Goal: Transaction & Acquisition: Purchase product/service

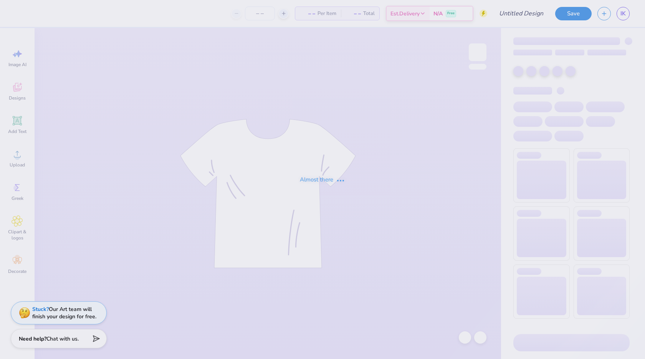
type input "sweatshirt"
type input "12"
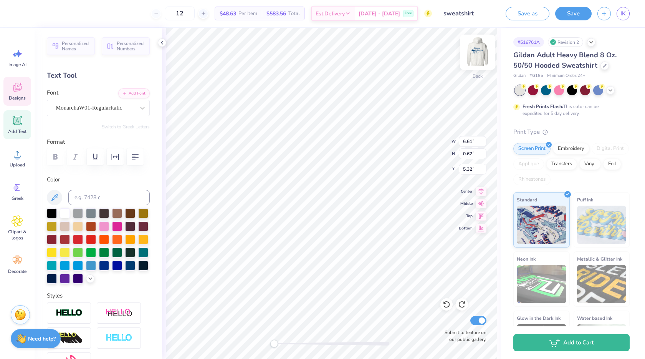
scroll to position [7, 1]
type textarea "g"
type textarea "theta zeta"
click at [482, 48] on img at bounding box center [477, 52] width 15 height 15
click at [605, 68] on div at bounding box center [605, 65] width 8 height 8
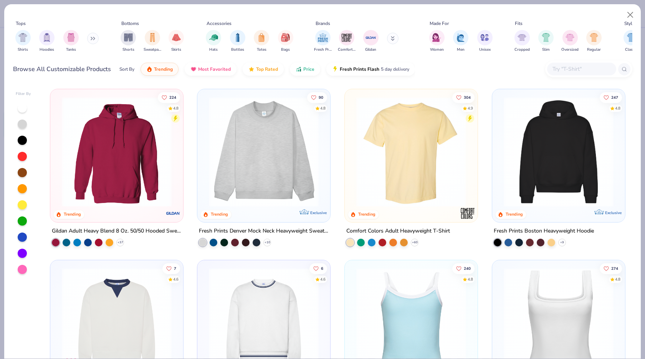
click at [267, 15] on div "Tops Shirts Hoodies Tanks Bottoms Shorts Sweatpants Skirts Accessories Hats Bot…" at bounding box center [323, 35] width 620 height 45
click at [580, 70] on input "text" at bounding box center [581, 69] width 59 height 9
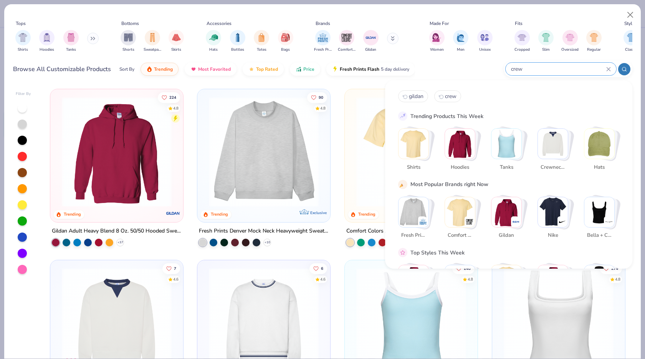
type input "crew"
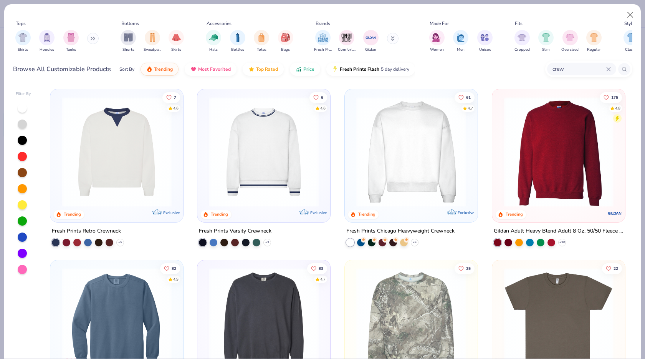
click at [537, 153] on img at bounding box center [559, 152] width 118 height 110
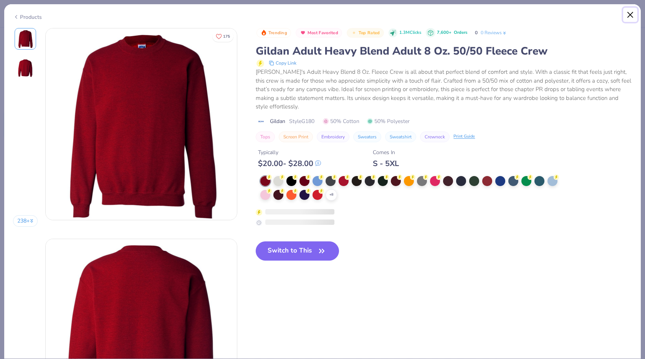
click at [629, 18] on button "Close" at bounding box center [631, 15] width 15 height 15
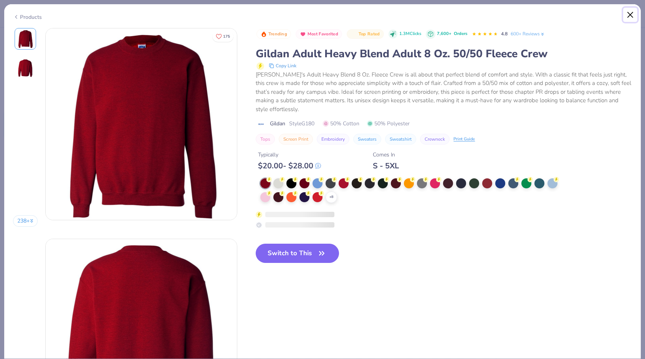
click at [635, 10] on button "Close" at bounding box center [631, 15] width 15 height 15
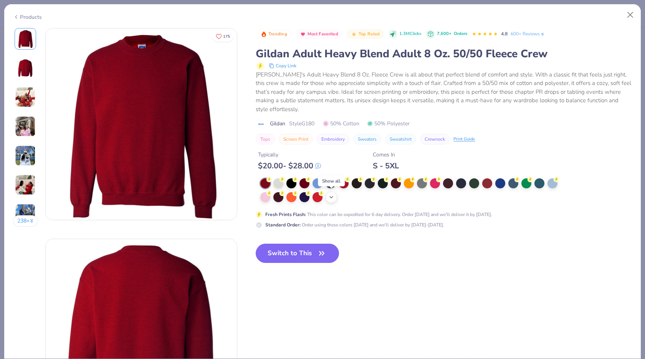
click at [333, 196] on polyline at bounding box center [331, 197] width 3 height 2
click at [395, 196] on div at bounding box center [396, 196] width 10 height 10
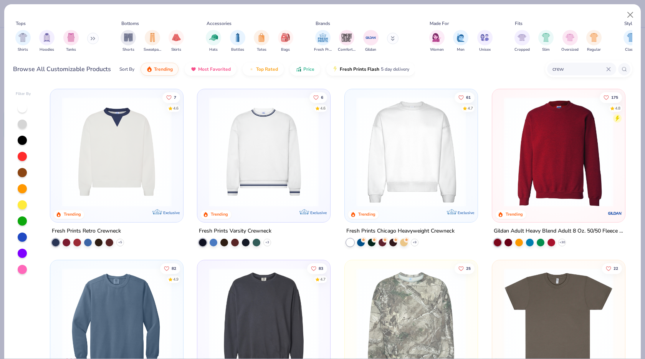
click at [567, 187] on img at bounding box center [559, 152] width 118 height 110
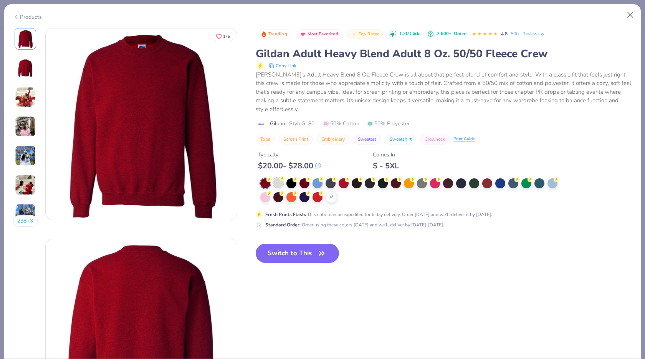
click at [274, 183] on div at bounding box center [279, 182] width 10 height 10
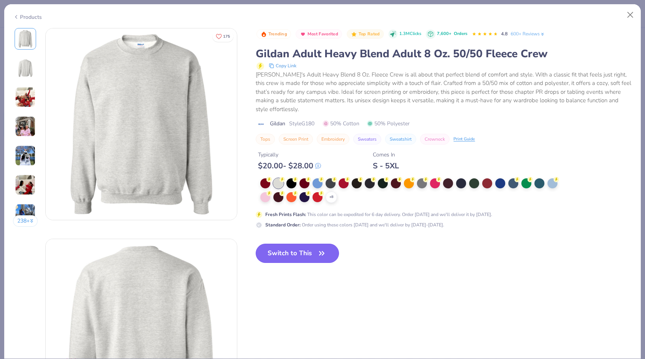
click at [293, 252] on button "Switch to This" at bounding box center [297, 253] width 83 height 19
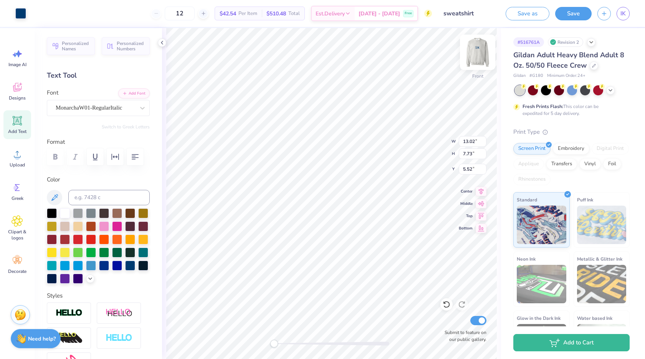
type input "5.52"
click at [478, 54] on img at bounding box center [478, 52] width 31 height 31
click at [479, 56] on img at bounding box center [478, 52] width 31 height 31
click at [626, 19] on link "IK" at bounding box center [623, 13] width 13 height 13
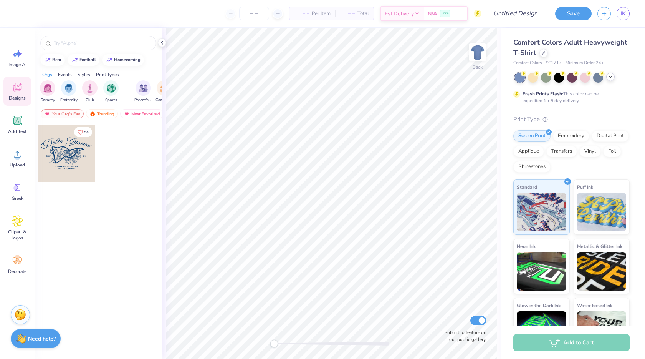
click at [612, 77] on icon at bounding box center [611, 77] width 6 height 6
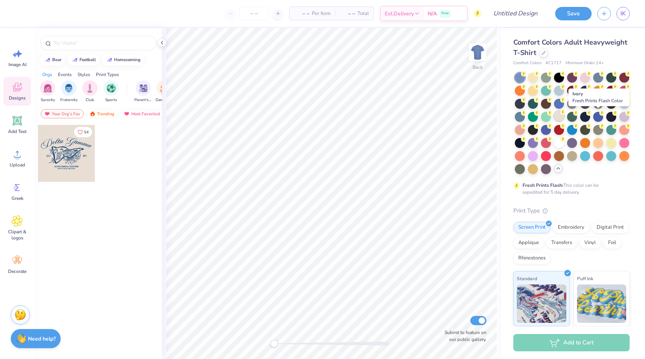
click at [564, 118] on div at bounding box center [559, 116] width 10 height 10
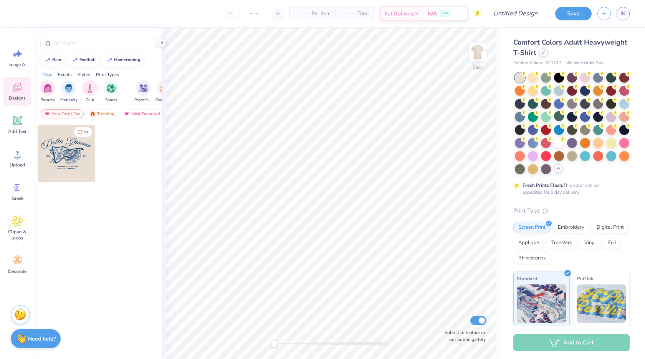
click at [546, 51] on icon at bounding box center [544, 52] width 4 height 4
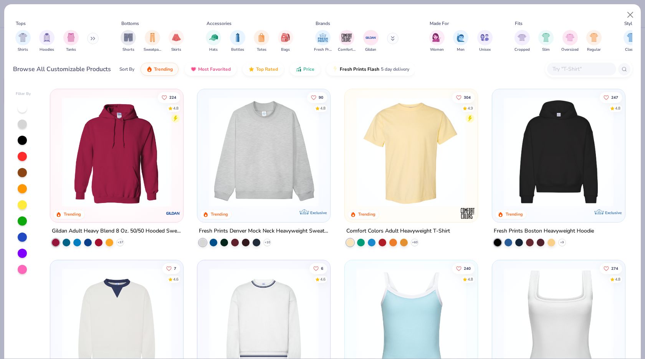
click at [570, 72] on input "text" at bounding box center [581, 69] width 59 height 9
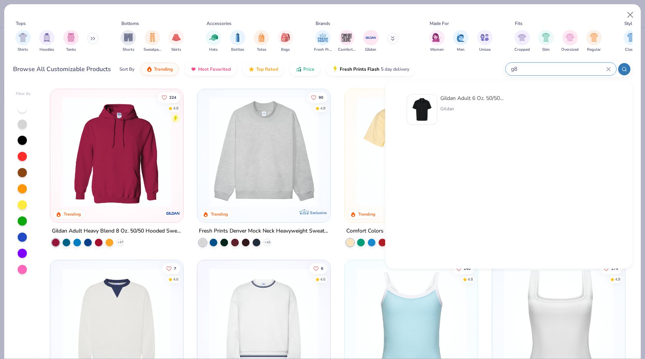
type input "g"
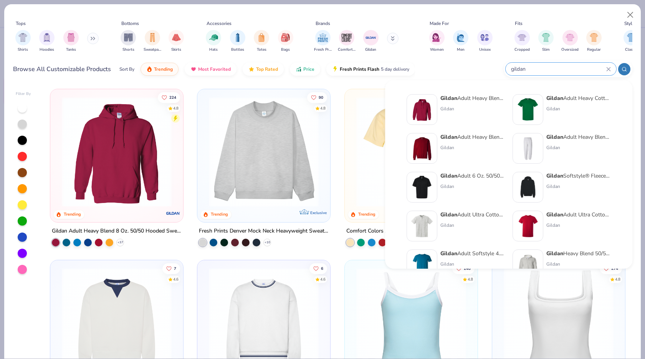
type input "gildan"
click at [552, 113] on div "Gildan Adult Heavy Cotton T-Shirt Gildan" at bounding box center [579, 109] width 65 height 31
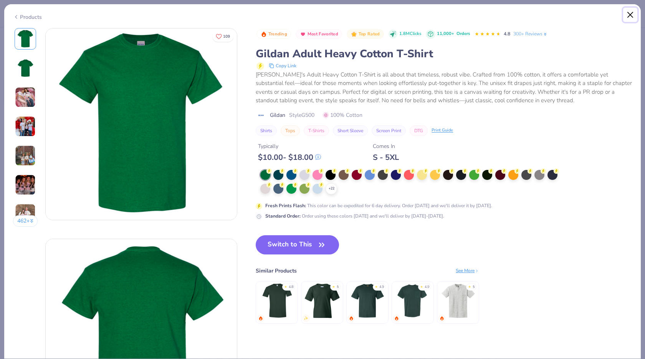
click at [635, 14] on button "Close" at bounding box center [631, 15] width 15 height 15
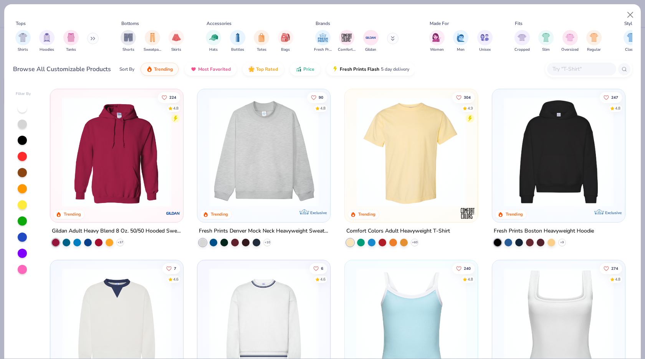
click at [558, 67] on input "text" at bounding box center [581, 69] width 59 height 9
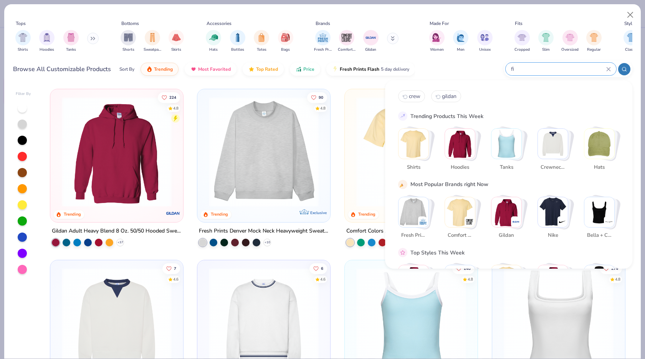
type input "f"
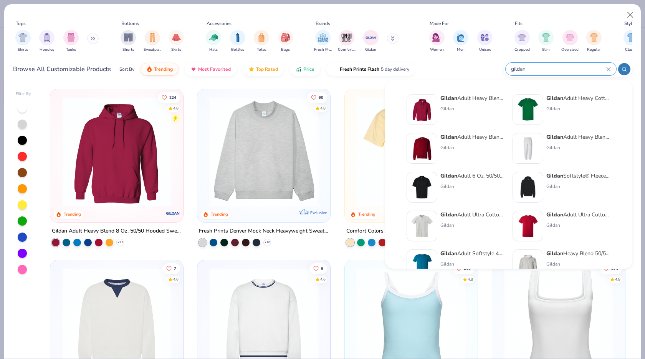
type input "gildan"
click at [445, 104] on div "Gildan Adult Heavy Blend 8 Oz. 50/50 Hooded Sweatshirt Gildan" at bounding box center [473, 109] width 65 height 31
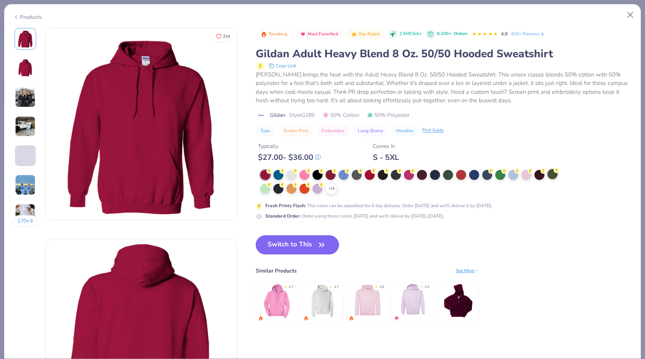
click at [548, 173] on div at bounding box center [553, 174] width 10 height 10
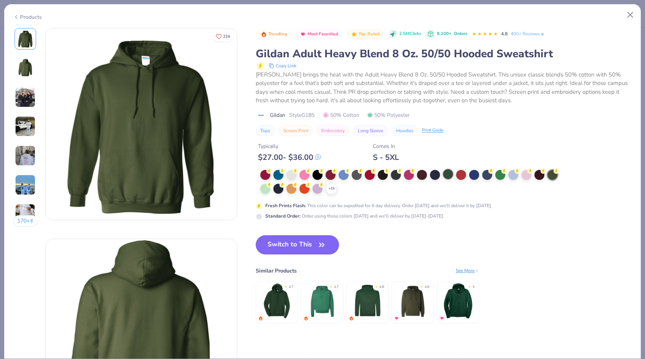
click at [446, 172] on div at bounding box center [448, 174] width 10 height 10
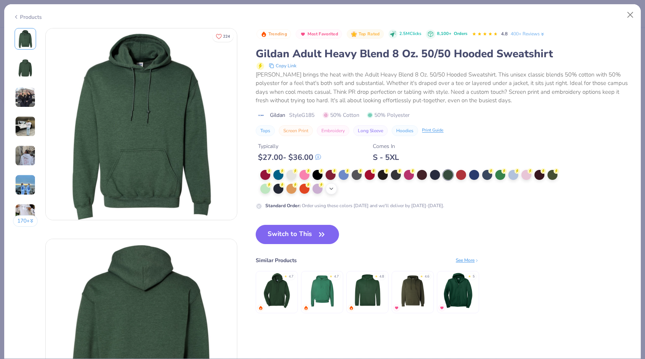
click at [329, 188] on icon at bounding box center [331, 189] width 6 height 6
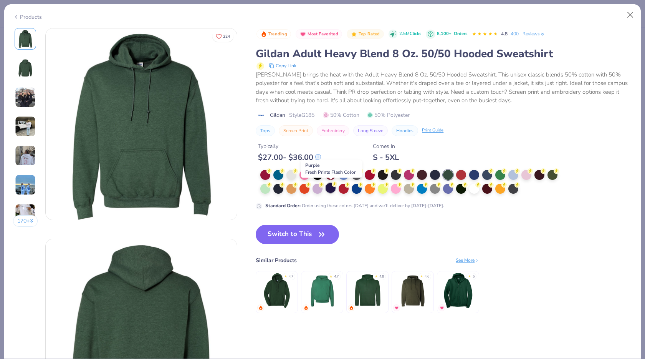
click at [331, 189] on div at bounding box center [331, 188] width 10 height 10
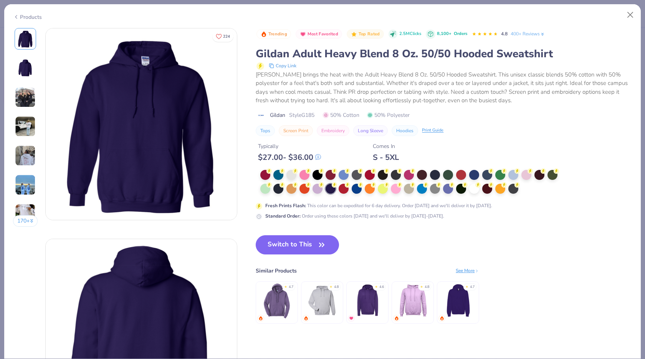
click at [454, 168] on div "Trending Most Favorited Top Rated 2.5M Clicks 8,100+ Orders 4.8 400+ Reviews Gi…" at bounding box center [444, 124] width 376 height 192
click at [439, 181] on div at bounding box center [411, 182] width 303 height 25
click at [446, 171] on div at bounding box center [448, 174] width 10 height 10
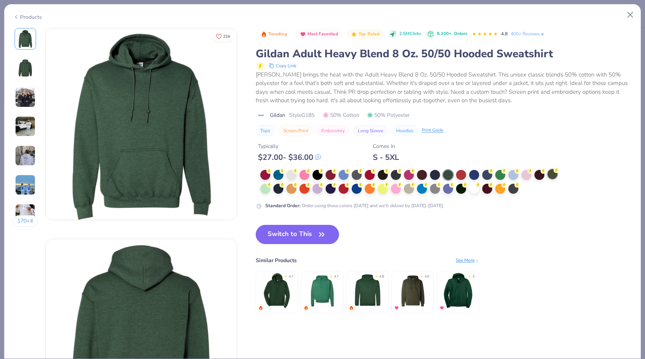
click at [555, 173] on div at bounding box center [553, 174] width 10 height 10
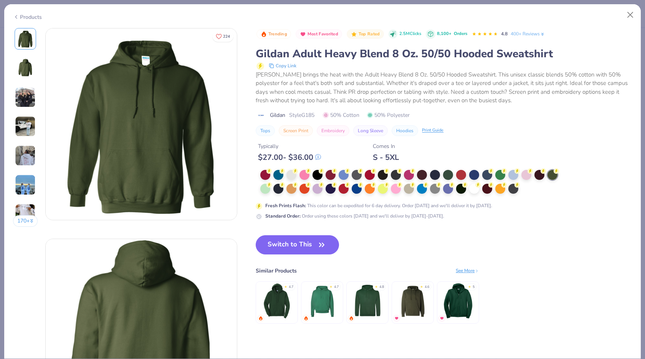
click at [313, 199] on div "Fresh Prints Flash : This color can be expedited for 6 day delivery. Order [DAT…" at bounding box center [409, 195] width 307 height 50
click at [29, 176] on img at bounding box center [25, 184] width 21 height 21
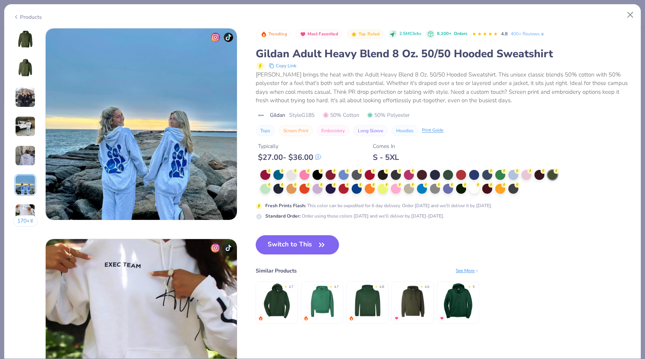
click at [23, 156] on img at bounding box center [25, 155] width 21 height 21
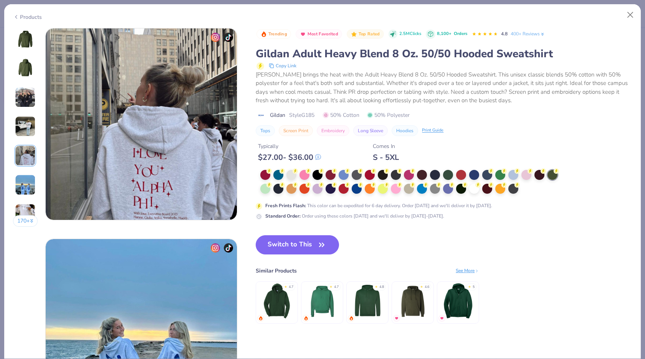
scroll to position [842, 0]
click at [631, 10] on button "Close" at bounding box center [631, 15] width 15 height 15
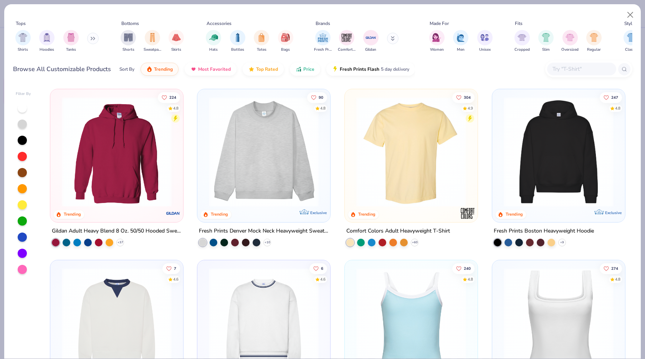
click at [114, 239] on div "+ 37" at bounding box center [88, 243] width 72 height 8
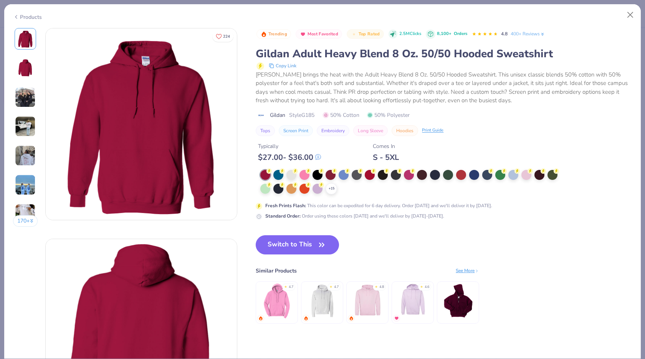
click at [337, 191] on div "+ 15" at bounding box center [411, 182] width 303 height 25
click at [334, 191] on icon at bounding box center [331, 189] width 6 height 6
click at [552, 175] on div at bounding box center [553, 174] width 10 height 10
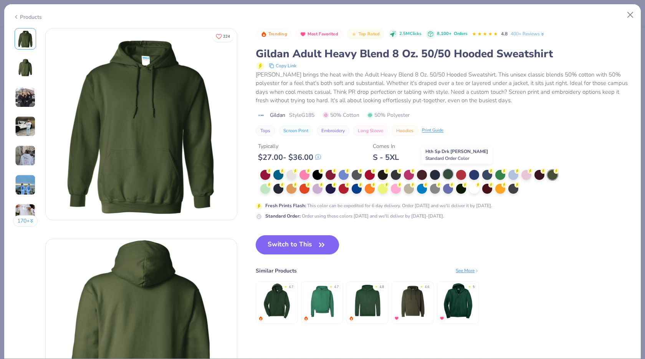
click at [448, 176] on div at bounding box center [448, 174] width 10 height 10
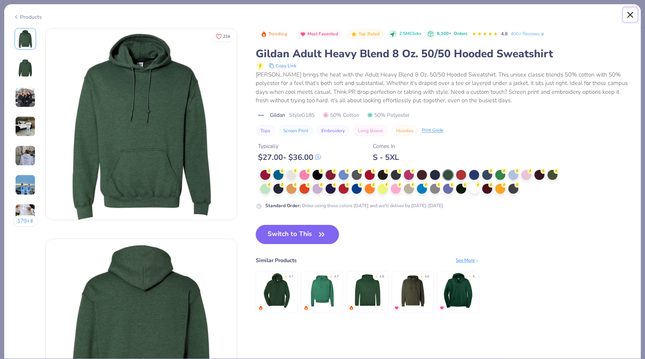
click at [630, 9] on button "Close" at bounding box center [631, 15] width 15 height 15
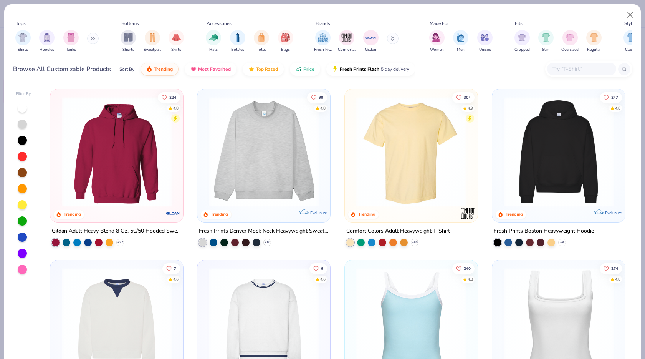
click at [590, 61] on div at bounding box center [589, 69] width 87 height 17
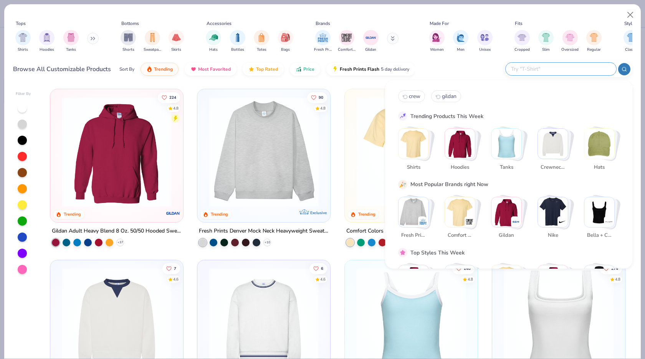
type input "s"
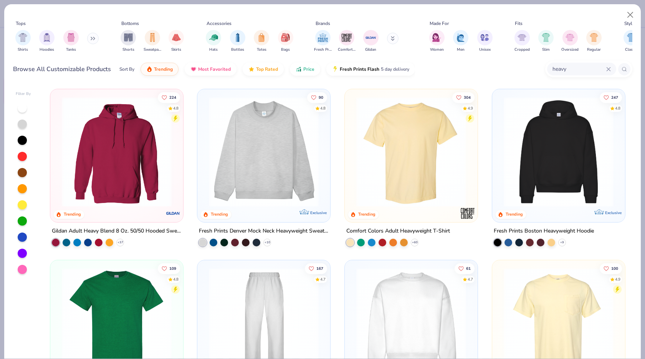
click at [555, 176] on img at bounding box center [559, 152] width 118 height 110
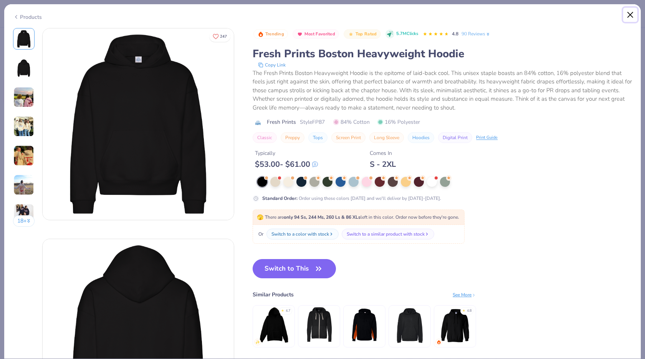
click at [636, 15] on button "Close" at bounding box center [631, 15] width 15 height 15
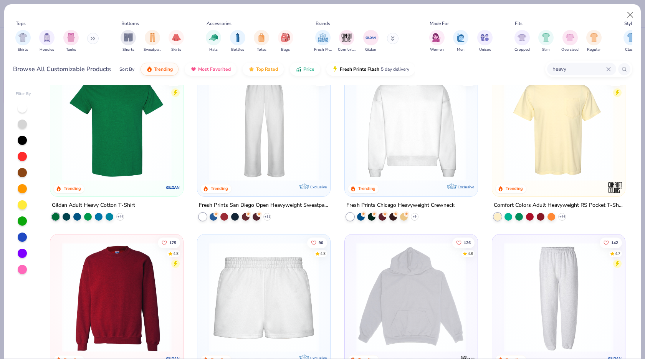
scroll to position [290, 0]
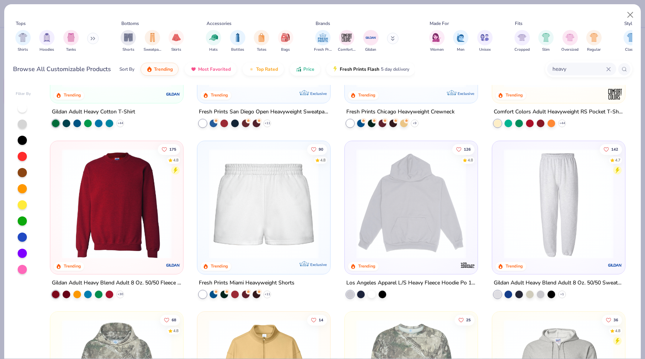
click at [400, 182] on img at bounding box center [412, 203] width 118 height 110
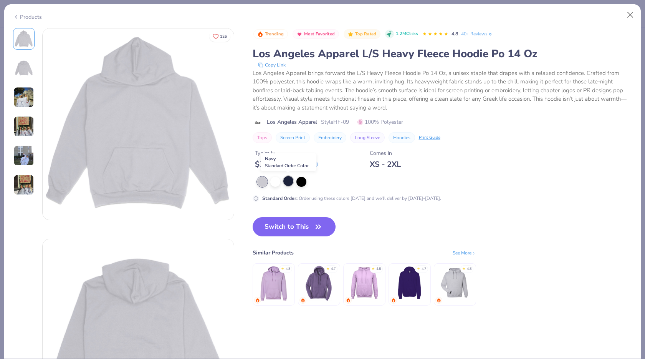
click at [294, 182] on div at bounding box center [289, 181] width 10 height 10
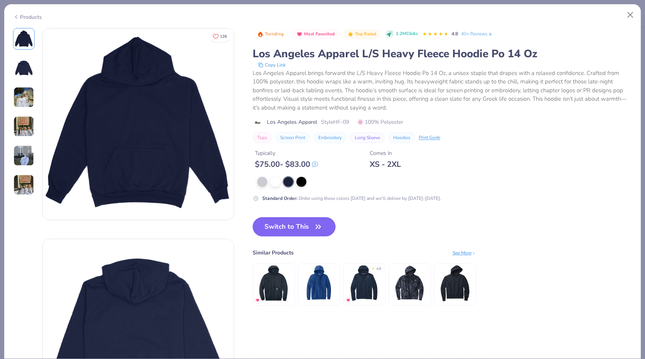
click at [260, 187] on div "Standard Order : Order using these colors [DATE] and we'll deliver by [DATE]-[D…" at bounding box center [406, 189] width 307 height 25
click at [260, 184] on div at bounding box center [262, 181] width 10 height 10
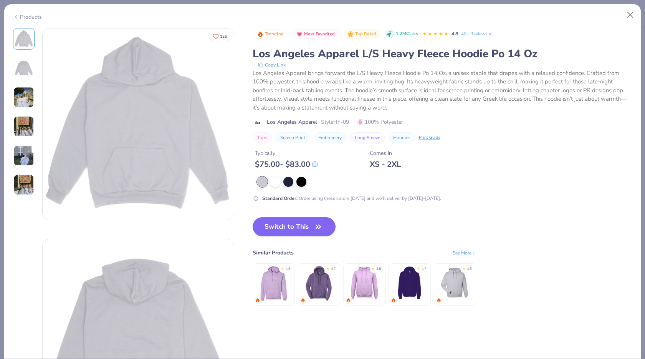
click at [261, 177] on div at bounding box center [262, 182] width 10 height 10
click at [629, 10] on button "Close" at bounding box center [631, 15] width 15 height 15
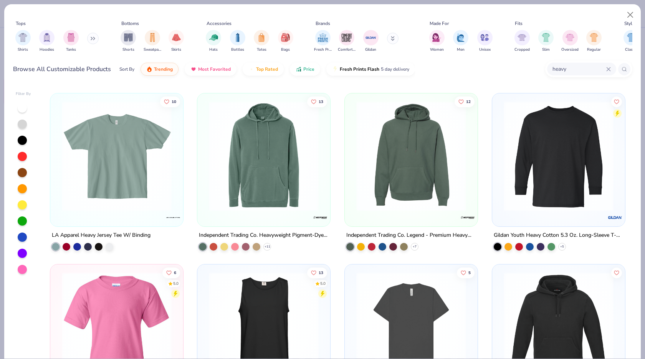
scroll to position [2054, 0]
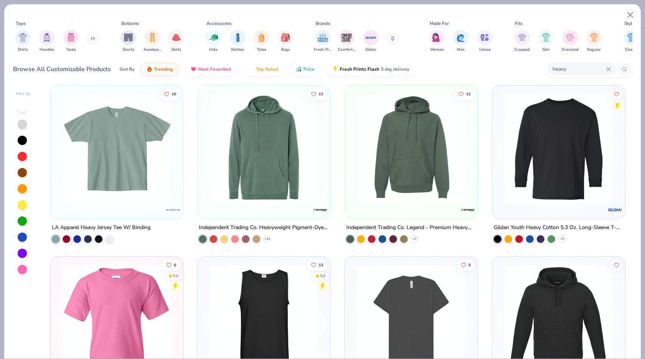
click at [579, 70] on input "heavy" at bounding box center [579, 69] width 55 height 9
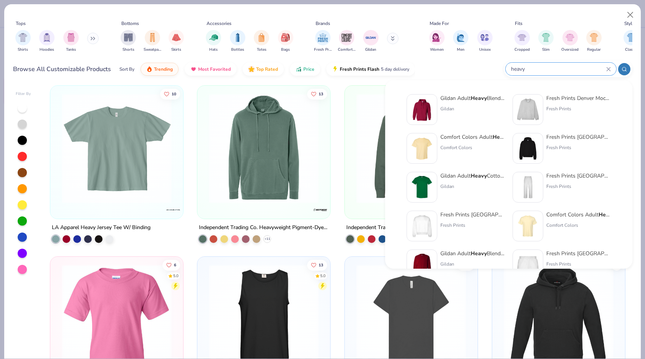
click at [579, 70] on input "heavy" at bounding box center [559, 69] width 96 height 9
type input "h"
click at [541, 67] on input "swea" at bounding box center [559, 69] width 96 height 9
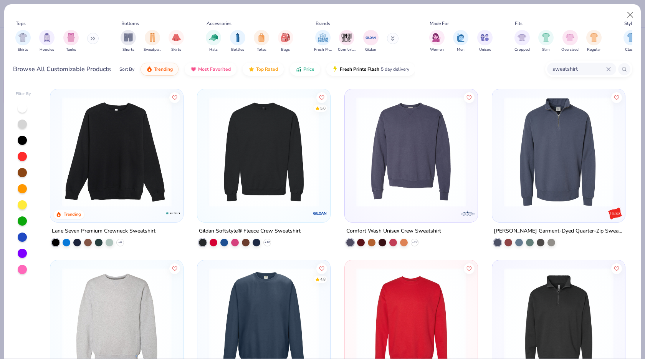
click at [574, 68] on input "sweatshirt" at bounding box center [579, 69] width 55 height 9
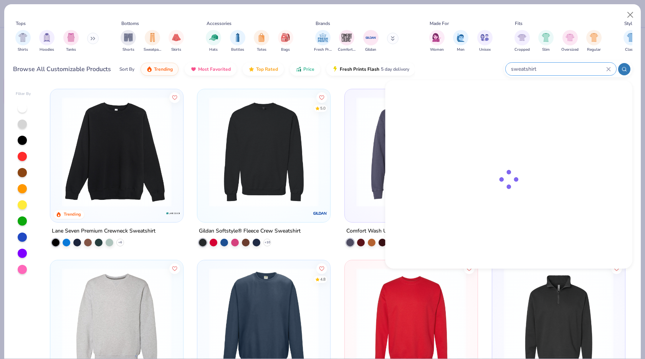
click at [574, 68] on input "sweatshirt" at bounding box center [559, 69] width 96 height 9
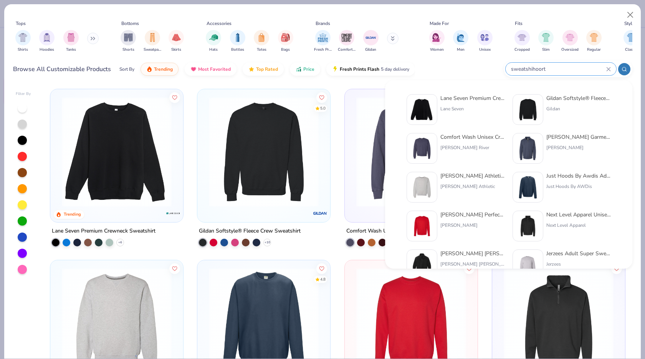
click at [574, 68] on input "sweatshihoort" at bounding box center [559, 69] width 96 height 9
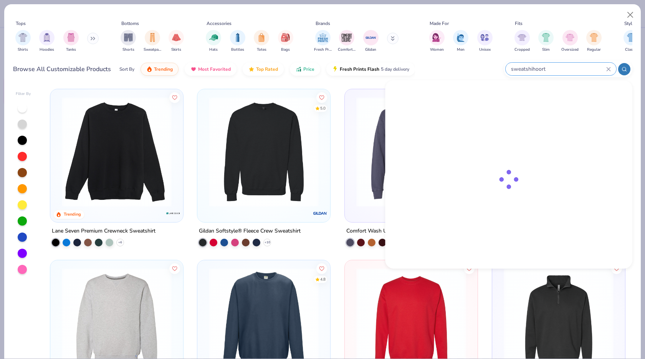
click at [574, 68] on input "sweatshihoort" at bounding box center [559, 69] width 96 height 9
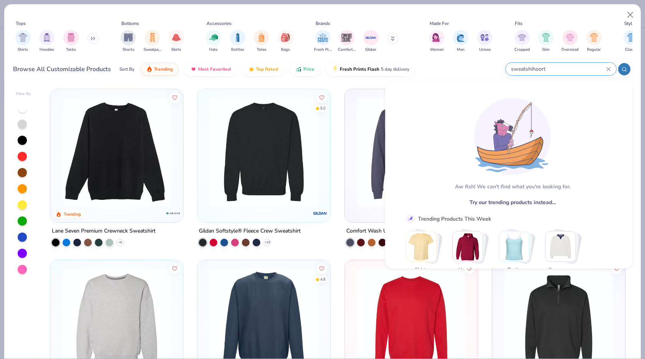
click at [528, 71] on input "sweatshihoort" at bounding box center [559, 69] width 96 height 9
drag, startPoint x: 553, startPoint y: 69, endPoint x: 464, endPoint y: 64, distance: 89.6
click at [464, 64] on div "Browse All Customizable Products Sort By Trending Most Favorited Top Rated Pric…" at bounding box center [323, 69] width 620 height 22
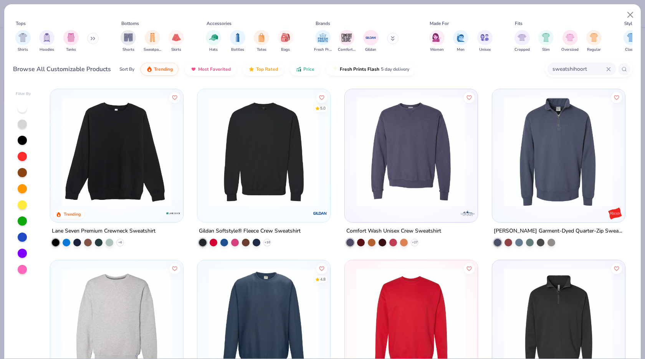
click at [568, 66] on input "sweatshihoort" at bounding box center [579, 69] width 55 height 9
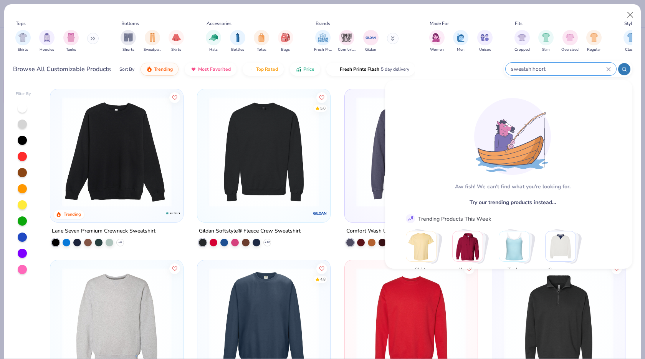
click at [568, 66] on input "sweatshihoort" at bounding box center [559, 69] width 96 height 9
click at [538, 67] on input "sweatshihoort" at bounding box center [559, 69] width 96 height 9
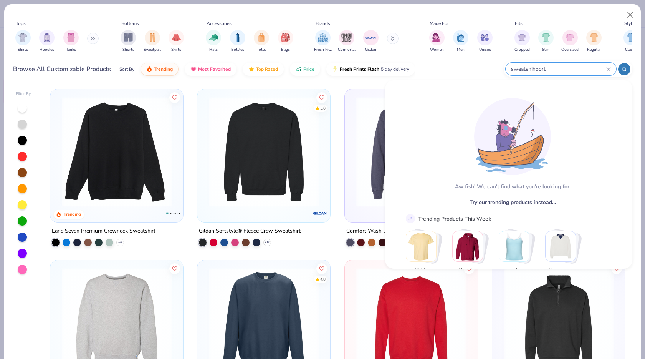
drag, startPoint x: 556, startPoint y: 68, endPoint x: 551, endPoint y: 68, distance: 5.0
click at [551, 68] on input "sweatshihoort" at bounding box center [559, 69] width 96 height 9
click at [544, 68] on input "sweatshihoort" at bounding box center [559, 69] width 96 height 9
click at [547, 68] on input "sweatshihoort" at bounding box center [559, 69] width 96 height 9
click at [538, 68] on input "sweatshihoort" at bounding box center [559, 69] width 96 height 9
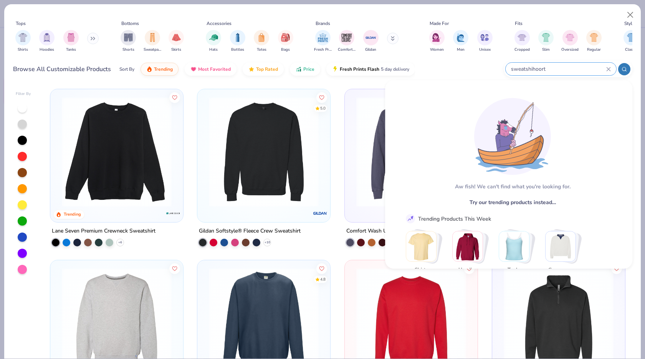
click at [538, 68] on input "sweatshihoort" at bounding box center [559, 69] width 96 height 9
click at [614, 68] on div "sweatshihoort" at bounding box center [561, 69] width 111 height 13
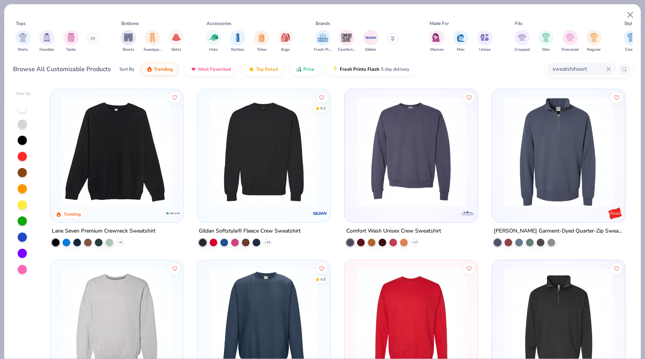
click at [612, 68] on div "sweatshihoort" at bounding box center [581, 69] width 69 height 13
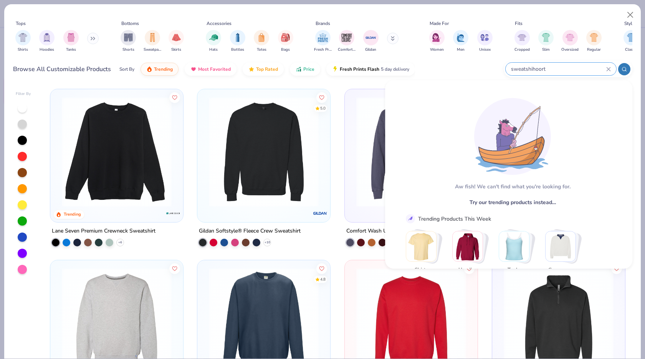
click at [605, 68] on input "sweatshihoort" at bounding box center [559, 69] width 96 height 9
click at [606, 68] on input "sweatshihoort" at bounding box center [559, 69] width 96 height 9
click at [542, 65] on input "sshihoort" at bounding box center [559, 69] width 96 height 9
type input "s"
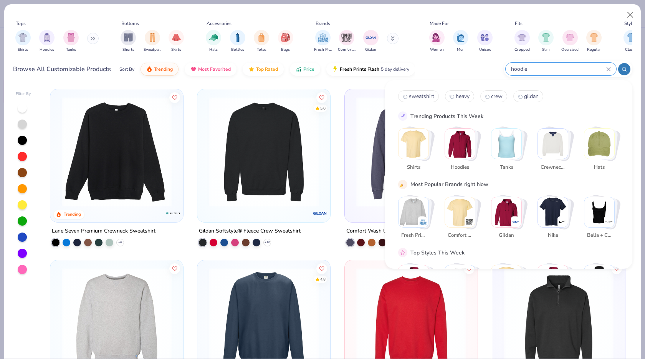
type input "hoodie"
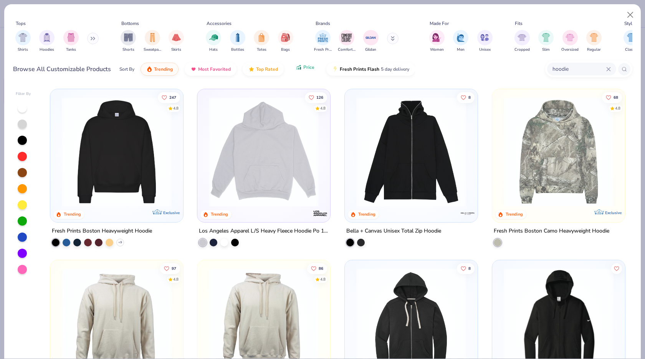
click at [305, 71] on button "Price" at bounding box center [305, 67] width 30 height 13
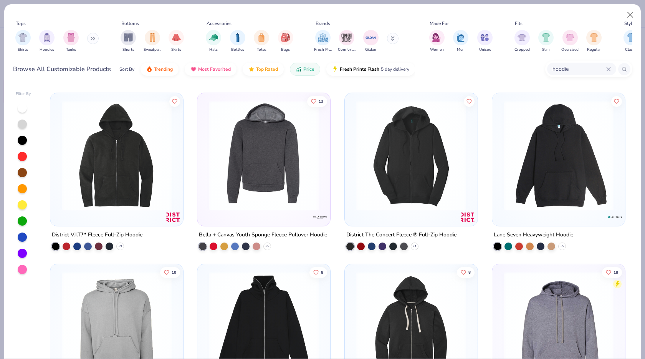
scroll to position [189, 0]
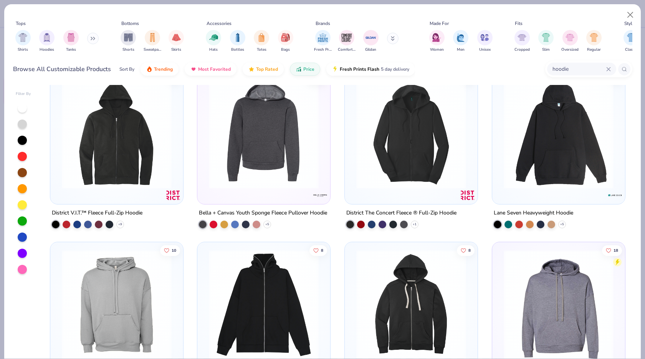
click at [596, 150] on img at bounding box center [559, 134] width 118 height 110
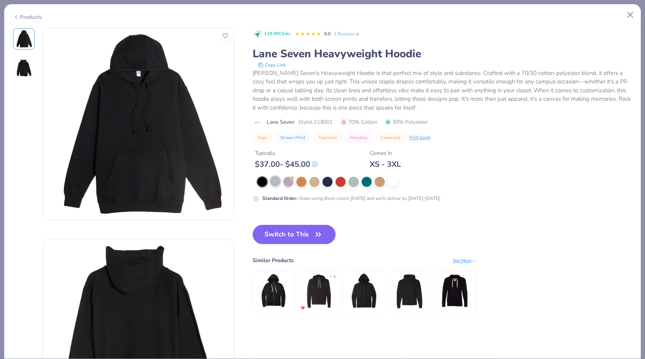
click at [276, 186] on div "Standard Order : Order using these colors [DATE] and we'll deliver by [DATE]-[D…" at bounding box center [406, 189] width 307 height 25
click at [366, 180] on div at bounding box center [367, 181] width 10 height 10
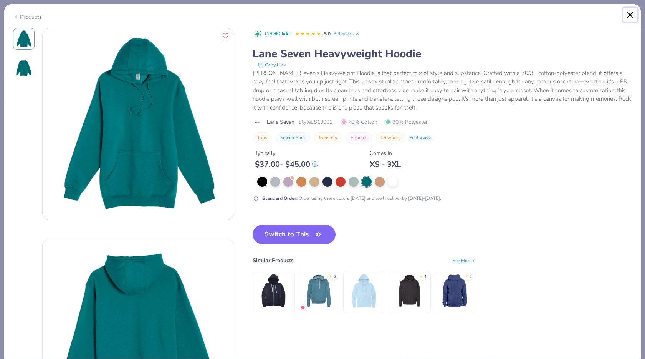
click at [630, 12] on button "Close" at bounding box center [631, 15] width 15 height 15
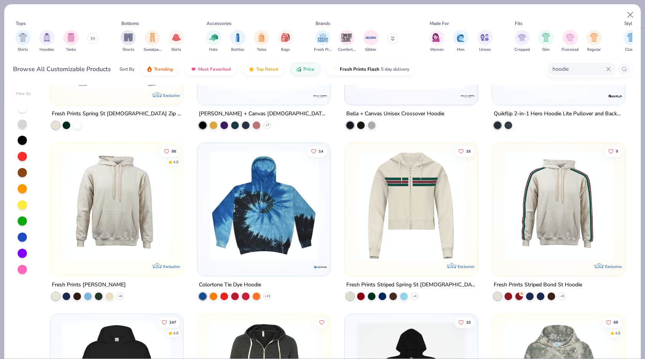
scroll to position [811, 0]
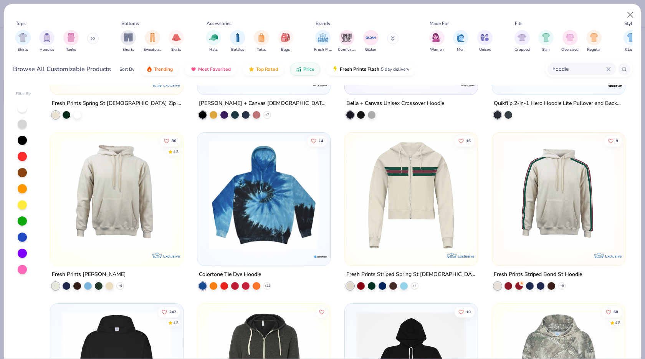
click at [143, 200] on img at bounding box center [117, 195] width 118 height 110
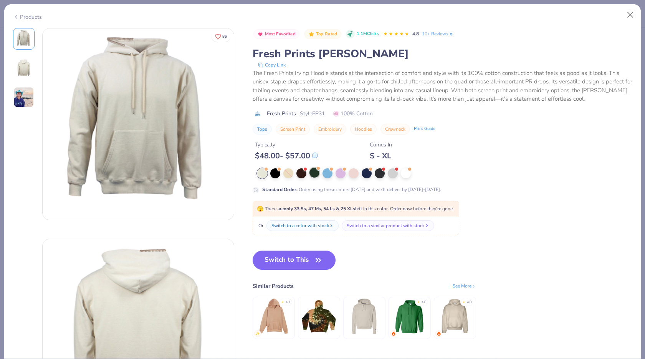
click at [313, 175] on div at bounding box center [315, 173] width 10 height 10
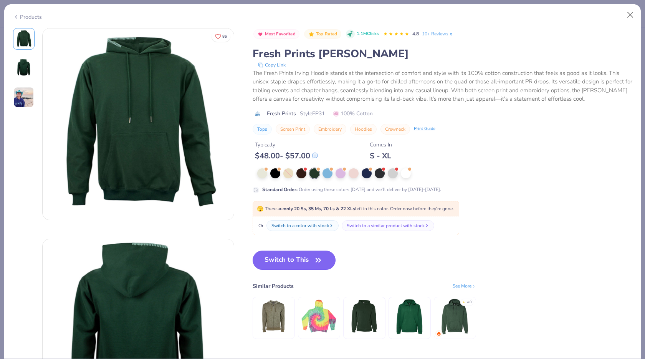
click at [303, 266] on button "Switch to This" at bounding box center [294, 259] width 83 height 19
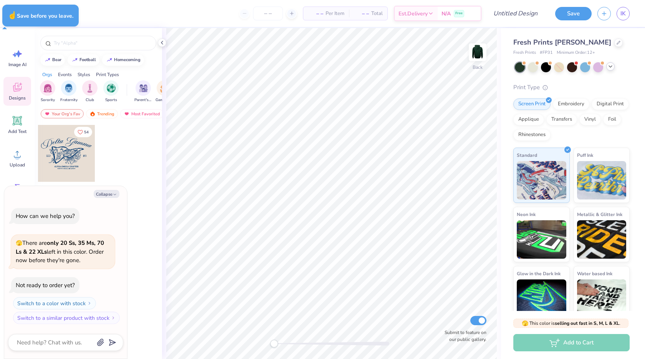
type textarea "x"
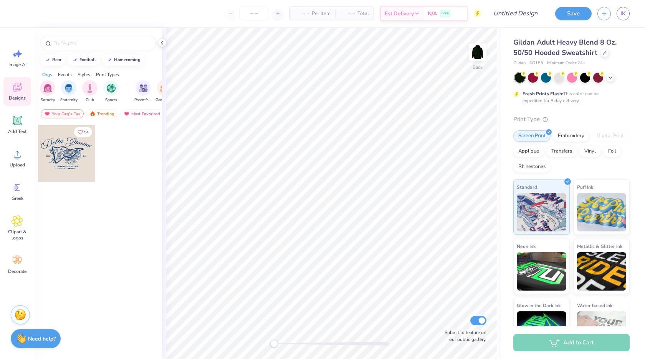
scroll to position [27, 0]
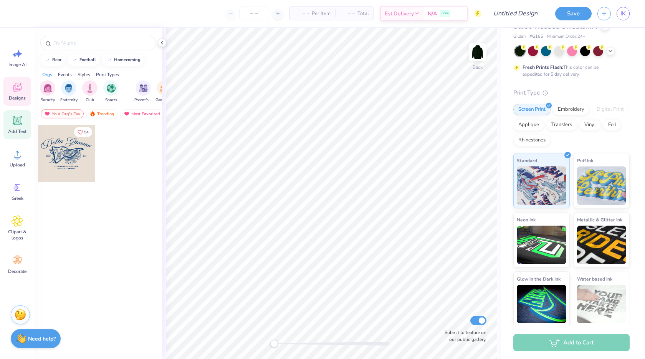
click at [17, 121] on icon at bounding box center [17, 120] width 9 height 9
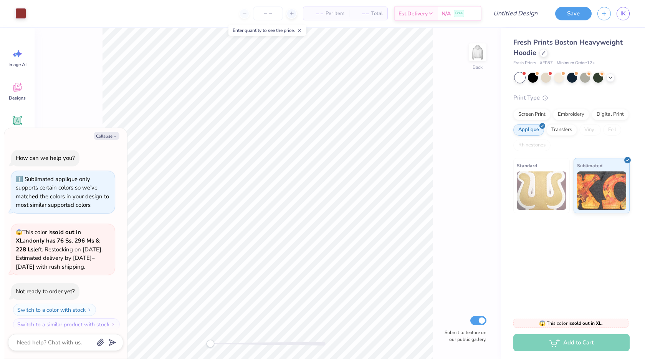
scroll to position [6, 0]
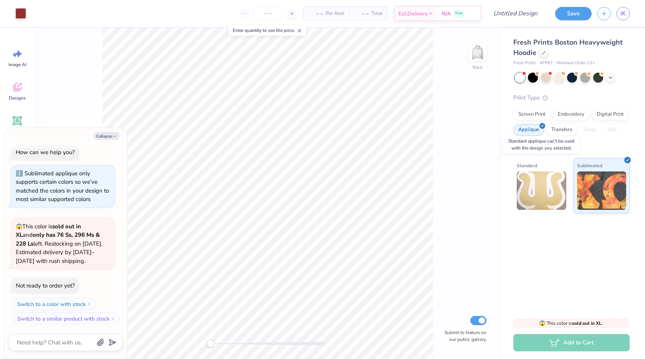
click at [524, 185] on img at bounding box center [542, 190] width 50 height 38
click at [610, 76] on icon at bounding box center [611, 77] width 6 height 6
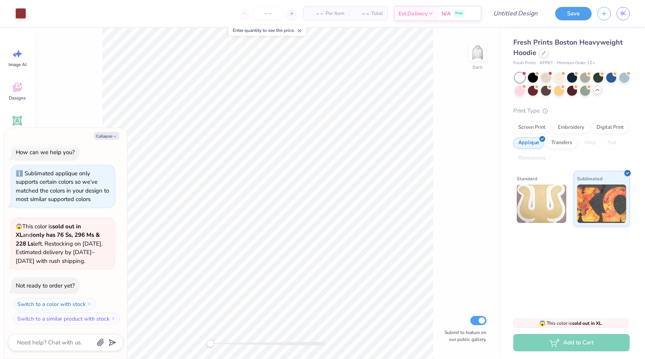
click at [600, 77] on div at bounding box center [599, 78] width 10 height 10
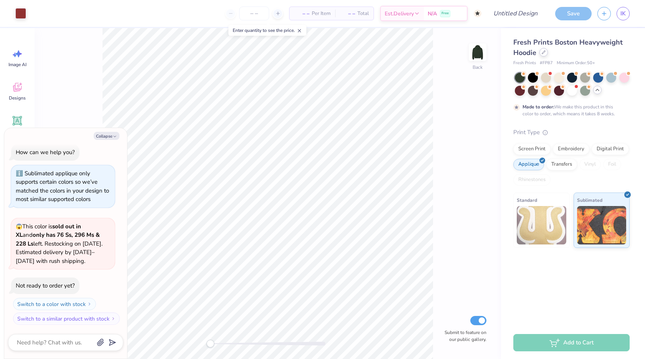
scroll to position [69, 0]
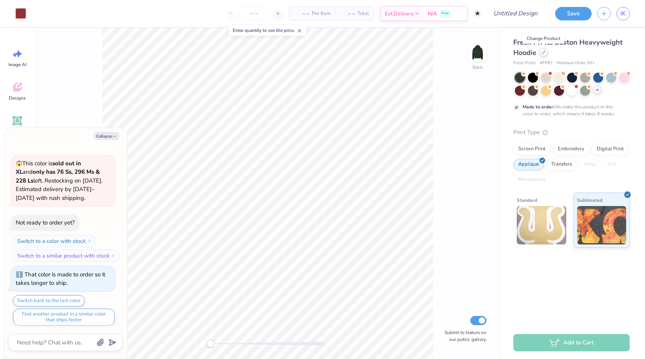
click at [543, 53] on icon at bounding box center [544, 52] width 4 height 4
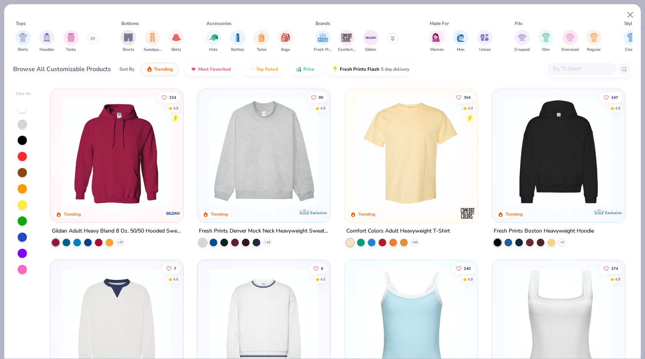
click at [130, 187] on img at bounding box center [117, 152] width 118 height 110
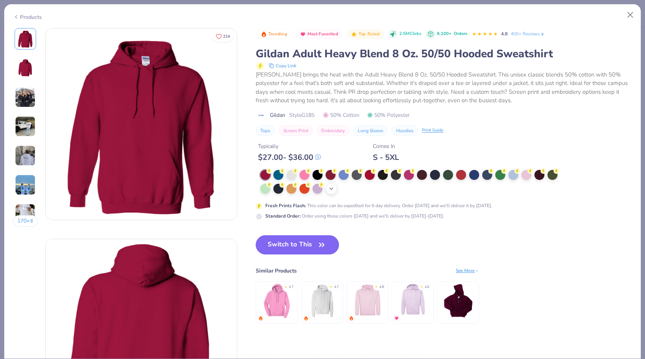
click at [333, 186] on icon at bounding box center [331, 189] width 6 height 6
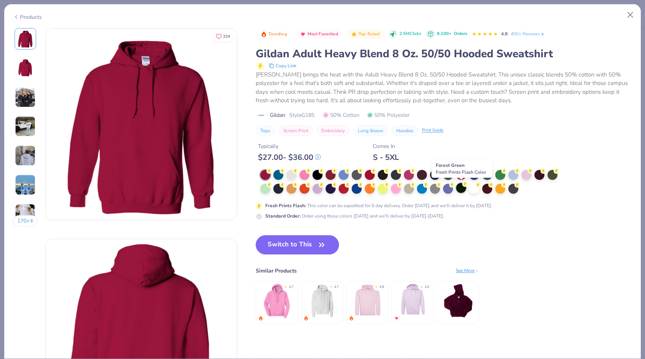
click at [461, 187] on div at bounding box center [461, 188] width 10 height 10
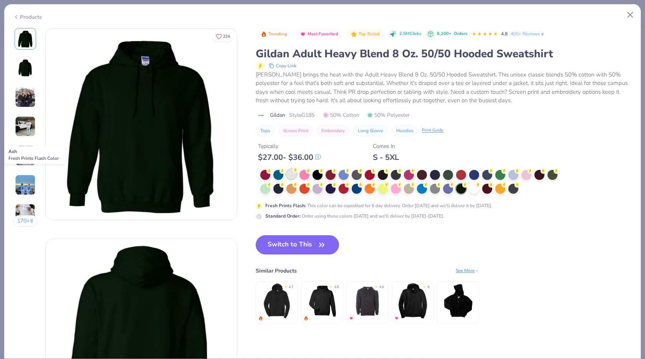
click at [292, 175] on div at bounding box center [292, 174] width 10 height 10
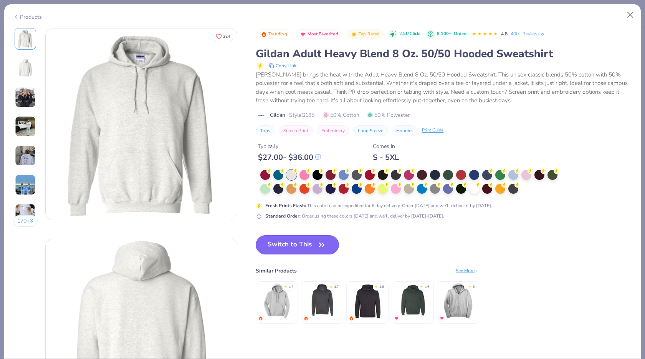
click at [309, 245] on button "Switch to This" at bounding box center [297, 244] width 83 height 19
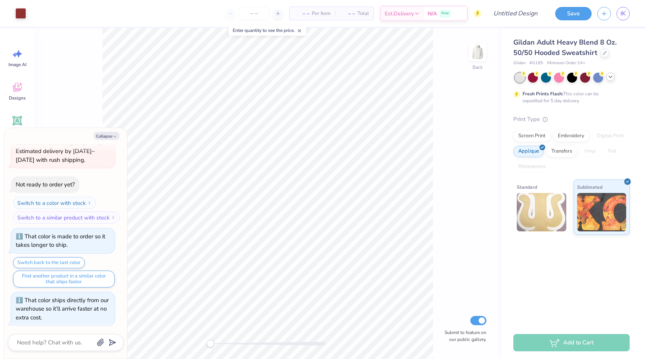
click at [468, 264] on div "Back Submit to feature on our public gallery." at bounding box center [268, 193] width 467 height 331
click at [19, 14] on div at bounding box center [20, 12] width 11 height 11
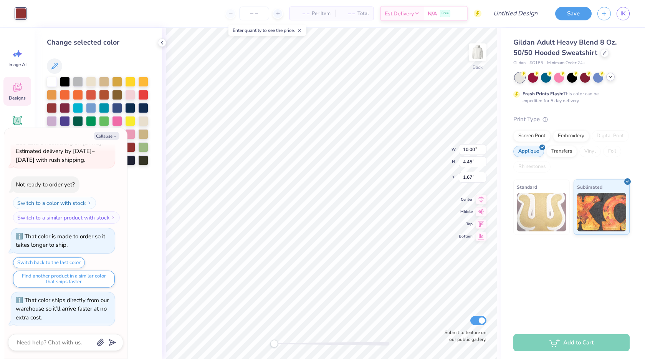
click at [517, 198] on img at bounding box center [542, 212] width 50 height 38
click at [531, 204] on img at bounding box center [542, 212] width 50 height 38
click at [540, 209] on img at bounding box center [542, 212] width 50 height 38
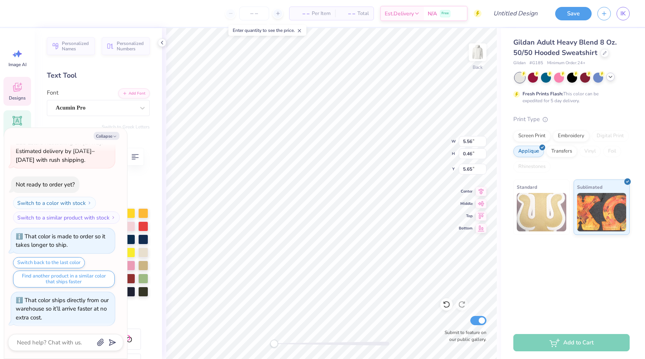
click at [545, 213] on img at bounding box center [542, 212] width 50 height 38
type textarea "x"
type input "10.00"
type input "3.43"
type input "1.67"
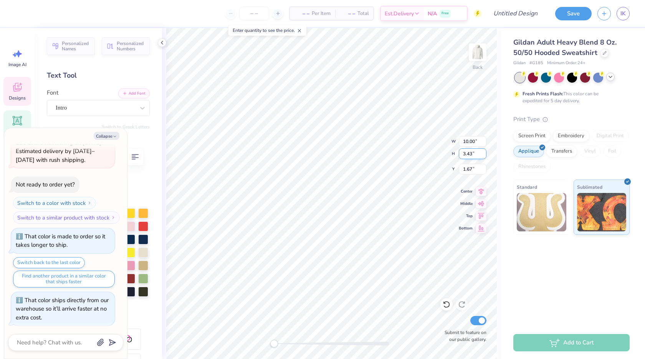
scroll to position [7, 1]
click at [608, 198] on img at bounding box center [602, 211] width 50 height 38
click at [531, 213] on img at bounding box center [542, 212] width 50 height 38
click at [114, 136] on polyline "button" at bounding box center [115, 136] width 2 height 1
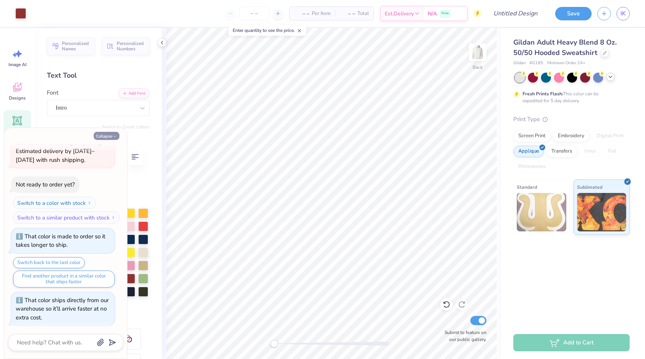
type textarea "x"
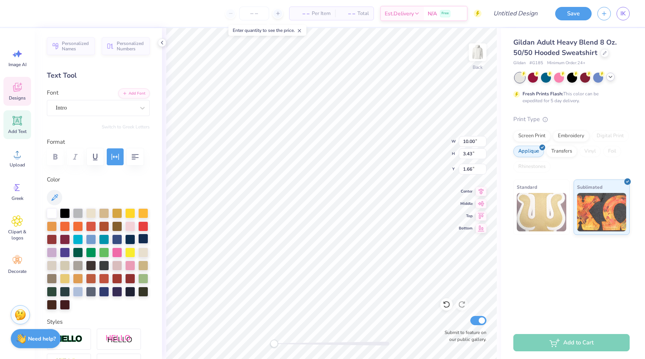
click at [138, 244] on div at bounding box center [143, 239] width 10 height 10
type input "2.78"
type textarea "Sigma Kappa"
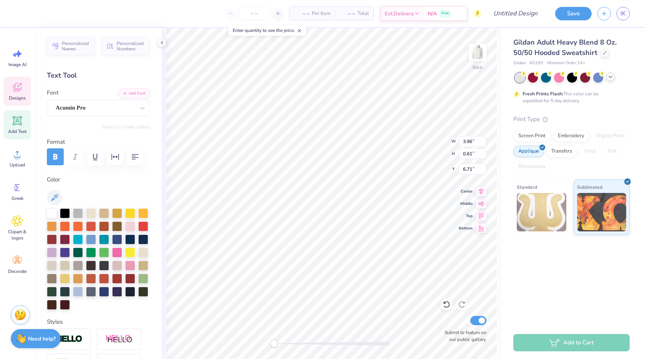
type textarea "SIGMA KAPPA"
click at [483, 55] on img at bounding box center [478, 52] width 31 height 31
click at [483, 55] on img at bounding box center [477, 52] width 15 height 15
click at [568, 261] on div "Gildan Adult Heavy Blend 8 Oz. 50/50 Hooded Sweatshirt Gildan # G185 Minimum Or…" at bounding box center [573, 177] width 144 height 298
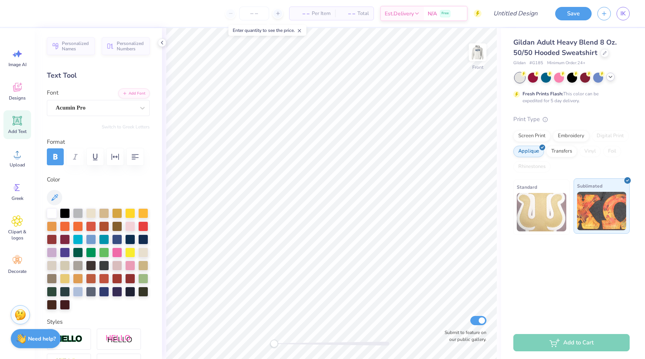
click at [606, 201] on img at bounding box center [602, 211] width 50 height 38
click at [575, 136] on div "Embroidery" at bounding box center [571, 135] width 36 height 12
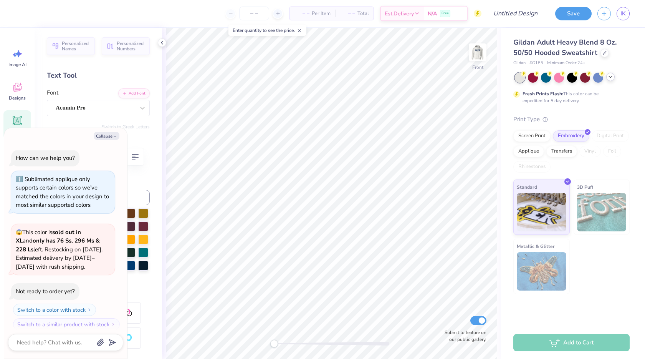
scroll to position [154, 0]
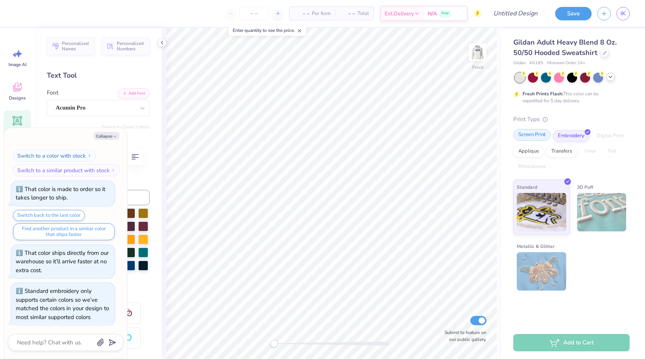
click at [541, 132] on div "Screen Print" at bounding box center [532, 135] width 37 height 12
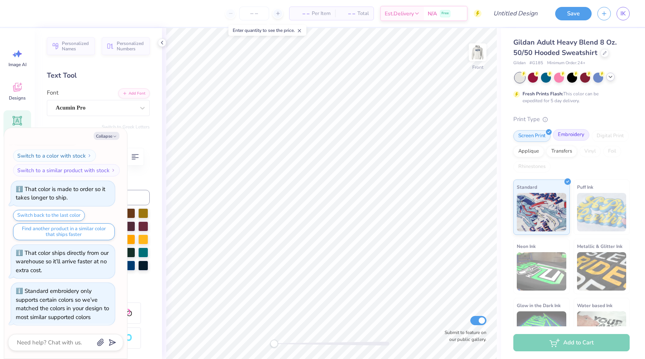
click at [564, 133] on div "Embroidery" at bounding box center [571, 135] width 36 height 12
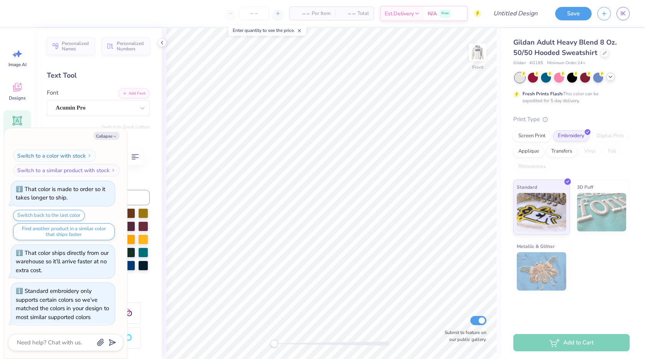
click at [531, 159] on div "Screen Print Embroidery Digital Print Applique Transfers Vinyl Foil Rhinestones" at bounding box center [572, 151] width 116 height 42
click at [536, 152] on div "Applique" at bounding box center [529, 150] width 31 height 12
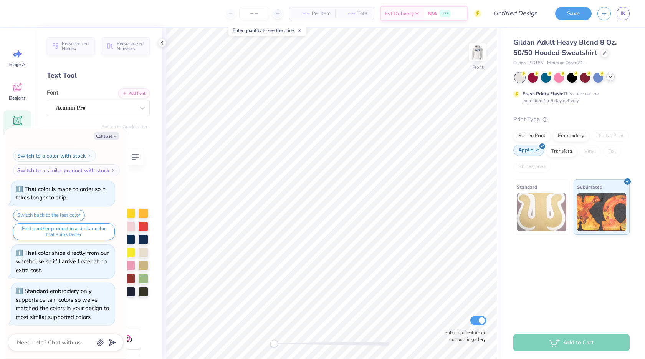
scroll to position [201, 0]
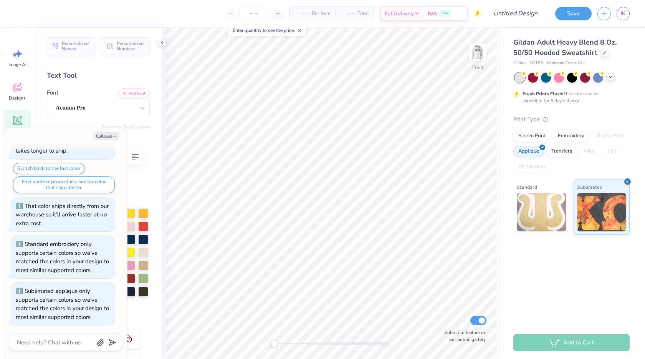
click at [537, 196] on img at bounding box center [542, 212] width 50 height 38
click at [481, 51] on img at bounding box center [478, 52] width 31 height 31
type textarea "x"
click at [532, 342] on div "Add to Cart" at bounding box center [572, 342] width 116 height 17
click at [277, 14] on icon at bounding box center [277, 13] width 5 height 5
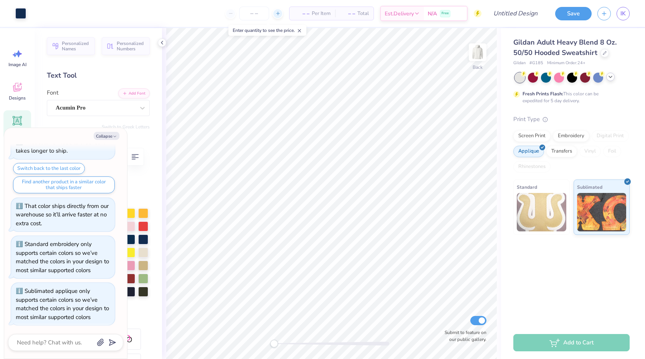
type input "12"
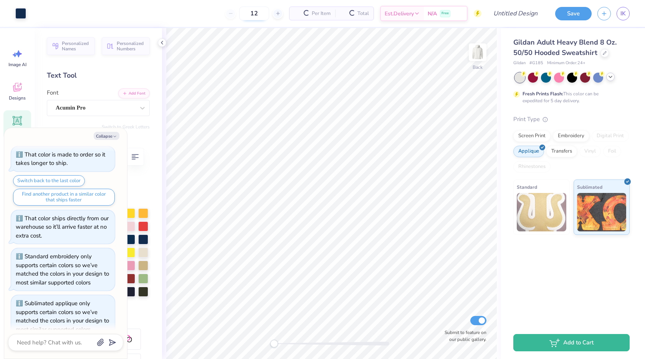
scroll to position [213, 0]
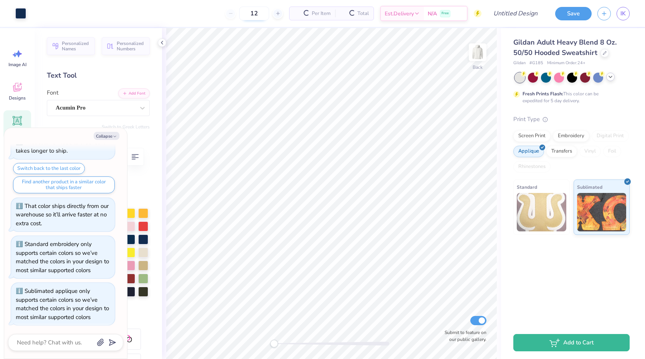
type textarea "x"
click at [253, 14] on input "12" at bounding box center [254, 14] width 30 height 14
click at [244, 14] on input "12" at bounding box center [229, 14] width 30 height 14
type input "40"
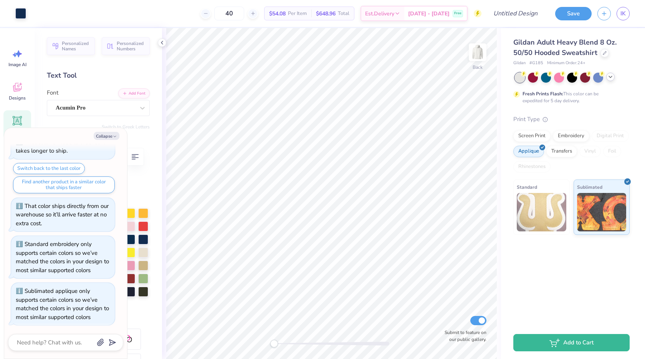
type textarea "x"
type input "40"
click at [116, 136] on icon "button" at bounding box center [115, 136] width 5 height 5
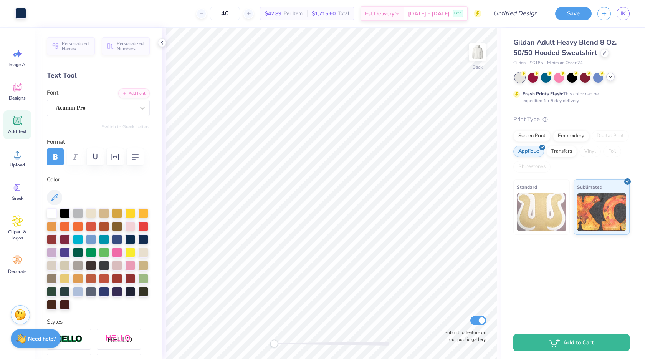
click at [613, 78] on icon at bounding box center [611, 77] width 6 height 6
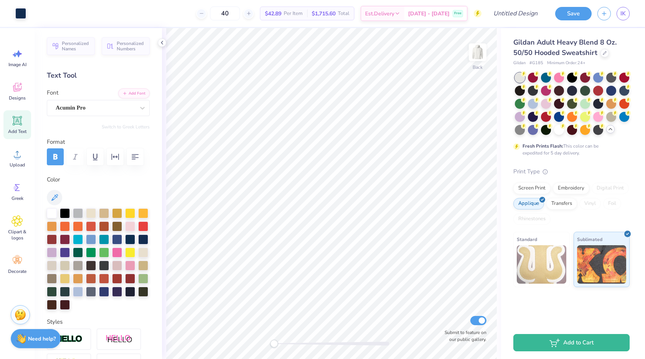
click at [595, 52] on span "Gildan Adult Heavy Blend 8 Oz. 50/50 Hooded Sweatshirt" at bounding box center [565, 48] width 103 height 20
click at [601, 52] on div at bounding box center [605, 52] width 8 height 8
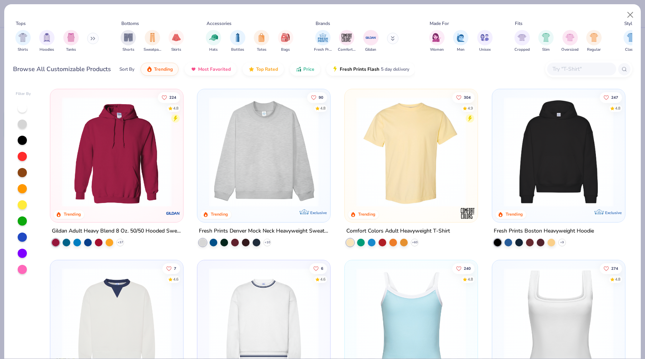
click at [211, 169] on img at bounding box center [264, 152] width 118 height 110
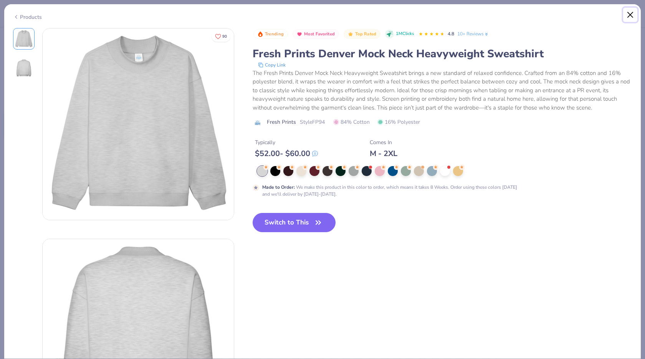
click at [631, 12] on button "Close" at bounding box center [631, 15] width 15 height 15
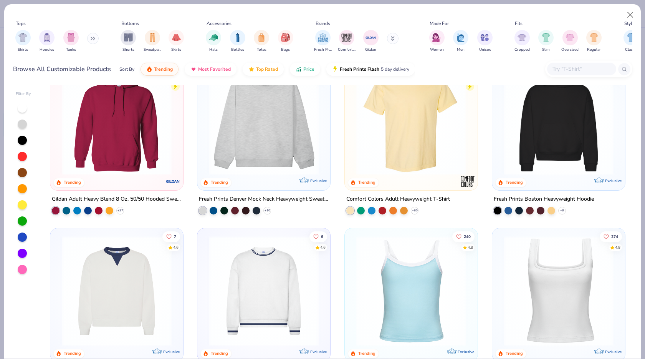
scroll to position [31, 0]
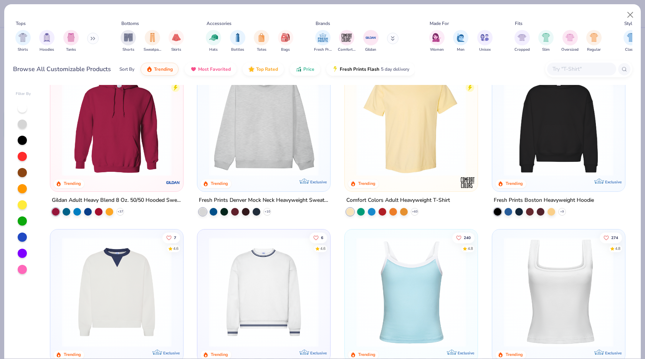
click at [577, 134] on img at bounding box center [559, 121] width 118 height 110
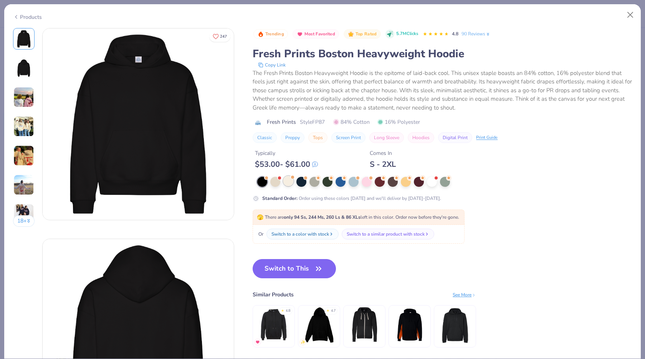
click at [289, 180] on div at bounding box center [289, 181] width 10 height 10
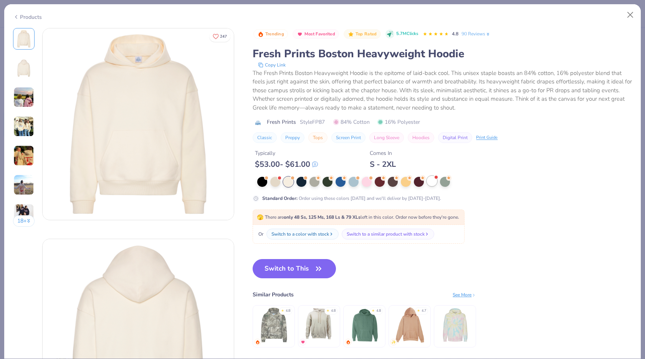
click at [434, 183] on div at bounding box center [432, 181] width 10 height 10
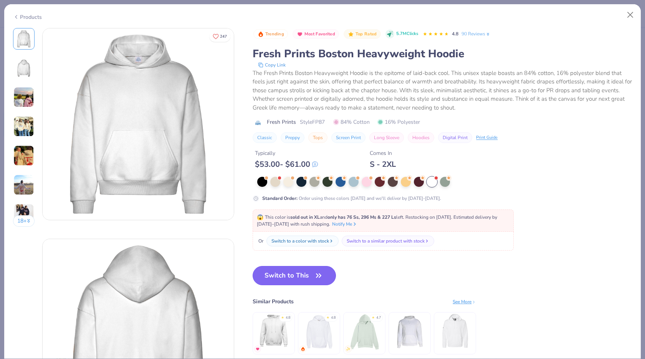
click at [287, 266] on button "Switch to This" at bounding box center [294, 275] width 83 height 19
click at [289, 272] on button "Switch to This" at bounding box center [294, 275] width 83 height 19
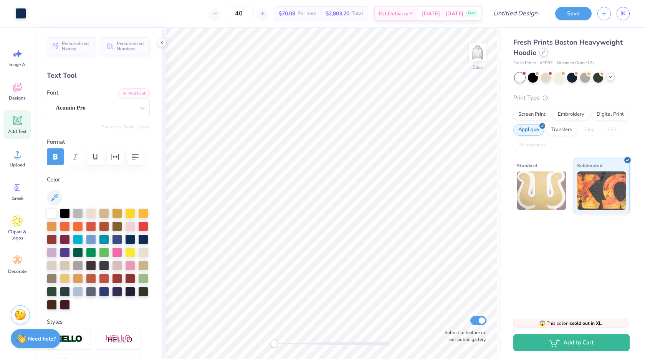
click at [544, 54] on icon at bounding box center [544, 52] width 4 height 4
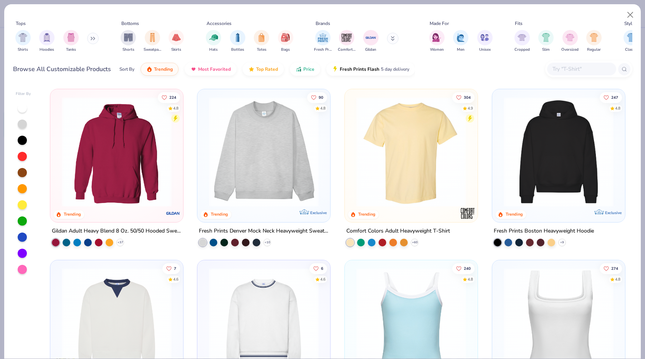
click at [116, 177] on img at bounding box center [117, 152] width 118 height 110
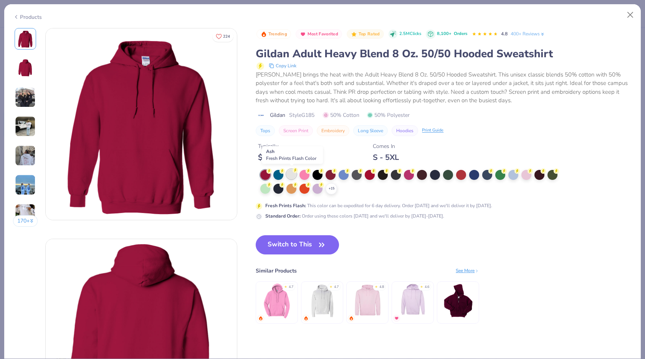
click at [290, 174] on div at bounding box center [292, 174] width 10 height 10
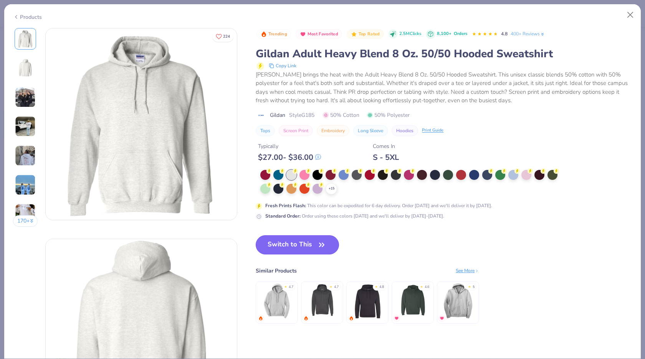
click at [308, 240] on button "Switch to This" at bounding box center [297, 244] width 83 height 19
click at [312, 247] on button "Switch to This" at bounding box center [297, 244] width 83 height 19
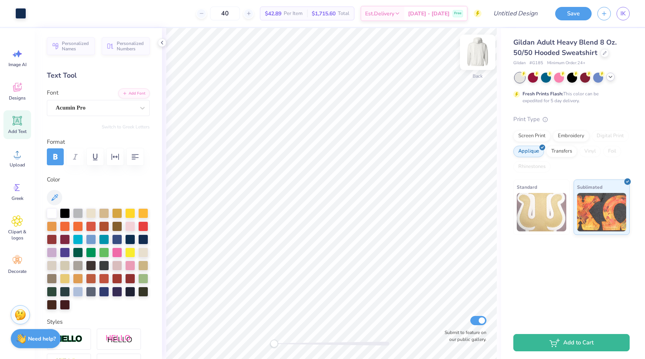
click at [477, 53] on img at bounding box center [478, 52] width 31 height 31
click at [21, 157] on icon at bounding box center [18, 154] width 12 height 12
click at [13, 88] on icon at bounding box center [18, 87] width 12 height 12
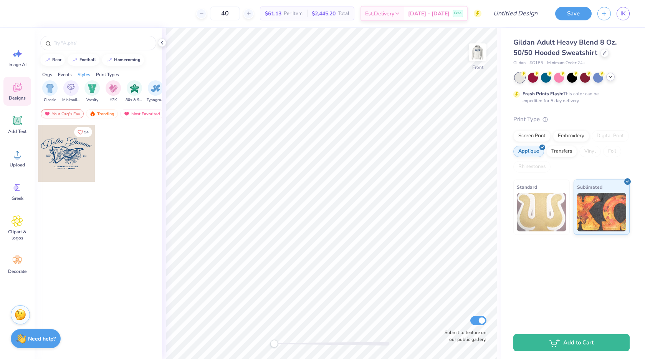
scroll to position [0, 417]
click at [102, 111] on div "Trending" at bounding box center [102, 113] width 32 height 9
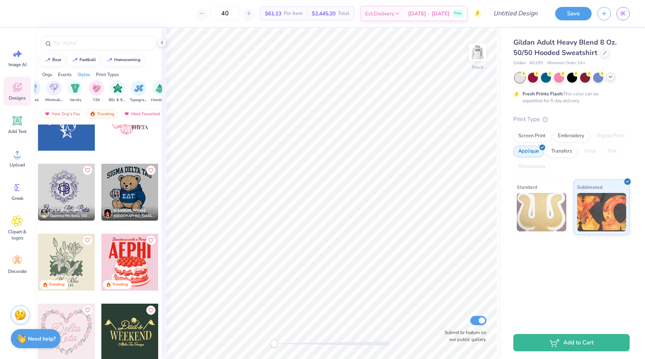
scroll to position [4226, 0]
click at [17, 157] on icon at bounding box center [17, 154] width 7 height 7
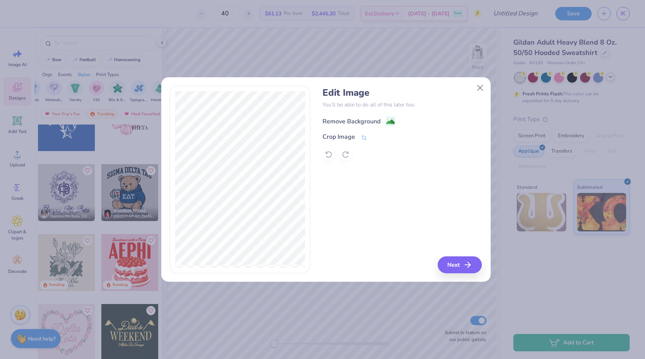
click at [363, 118] on div "Remove Background" at bounding box center [352, 121] width 58 height 9
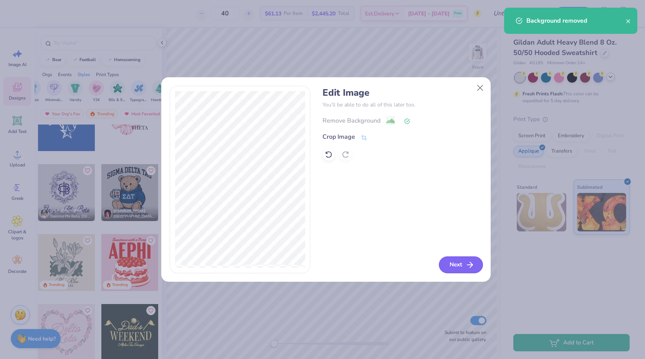
click at [463, 260] on button "Next" at bounding box center [461, 264] width 44 height 17
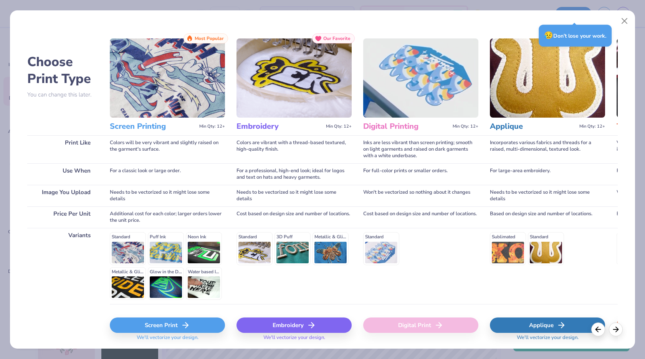
click at [156, 326] on div "Screen Print" at bounding box center [167, 324] width 115 height 15
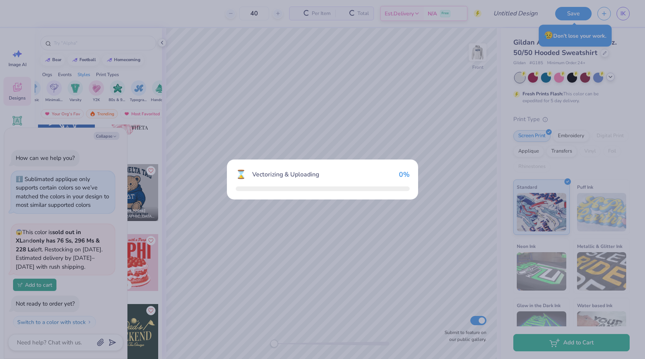
scroll to position [260, 0]
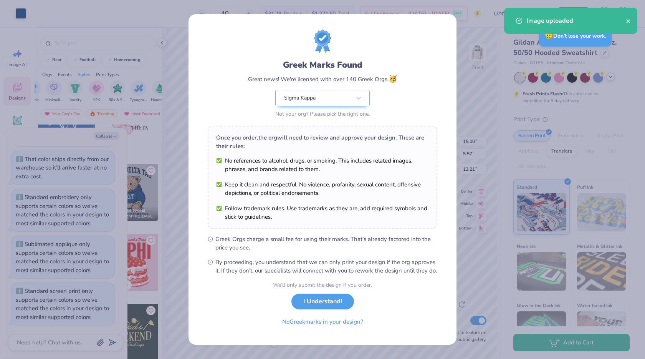
click at [397, 206] on li "Follow trademark rules. Use trademarks as they are, add required symbols and st…" at bounding box center [322, 212] width 213 height 17
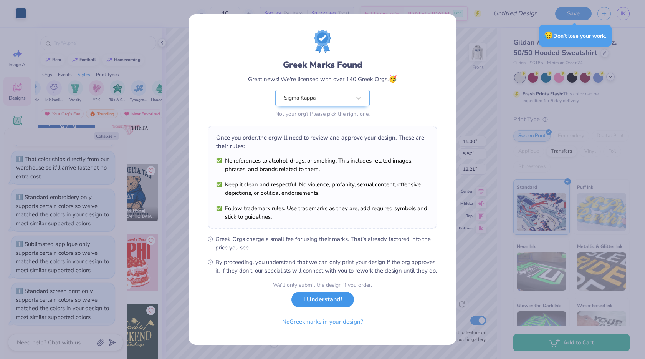
click at [327, 307] on button "I Understand!" at bounding box center [323, 300] width 63 height 16
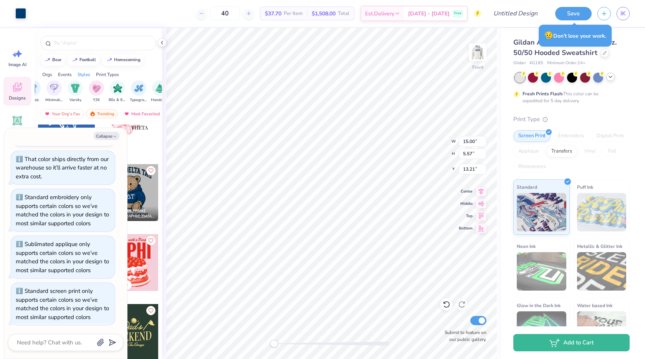
type textarea "x"
type input "10.74"
type input "3.99"
type input "14.80"
type textarea "x"
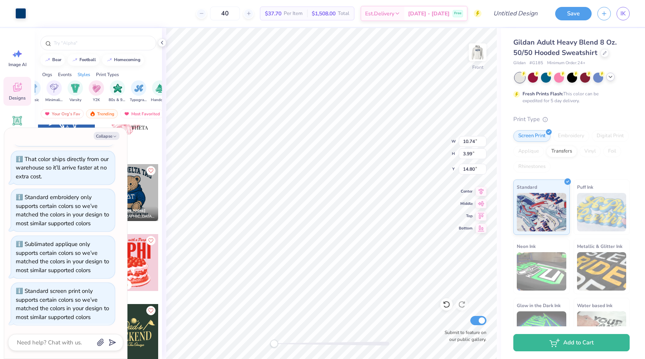
type input "12.17"
type input "4.52"
type input "6.27"
click at [476, 68] on div "Front" at bounding box center [478, 56] width 18 height 27
click at [476, 61] on div at bounding box center [478, 52] width 18 height 18
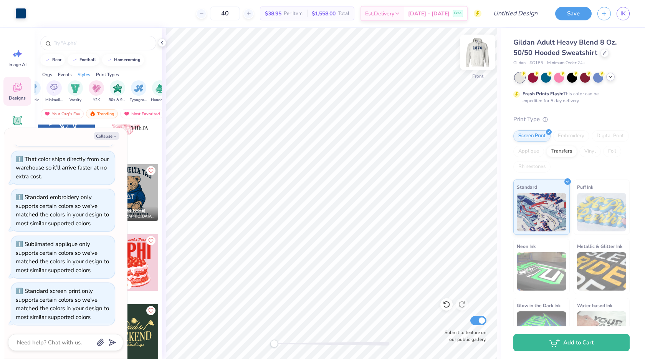
click at [474, 53] on img at bounding box center [478, 52] width 31 height 31
click at [103, 134] on button "Collapse" at bounding box center [107, 136] width 26 height 8
type textarea "x"
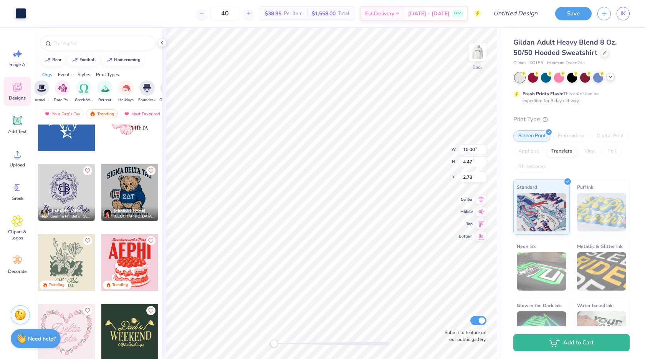
scroll to position [0, 0]
click at [474, 54] on img at bounding box center [478, 52] width 31 height 31
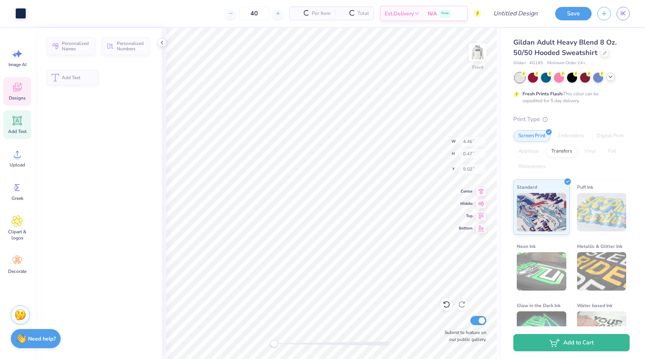
type input "4.46"
type input "0.47"
type input "9.02"
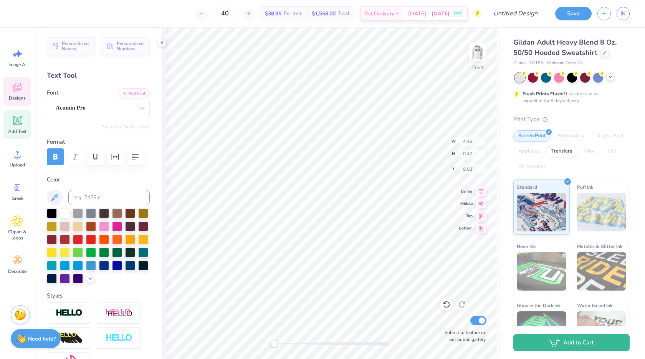
click at [474, 54] on img at bounding box center [477, 52] width 15 height 15
type input "4.39"
type input "0.46"
type input "6.79"
type input "10.00"
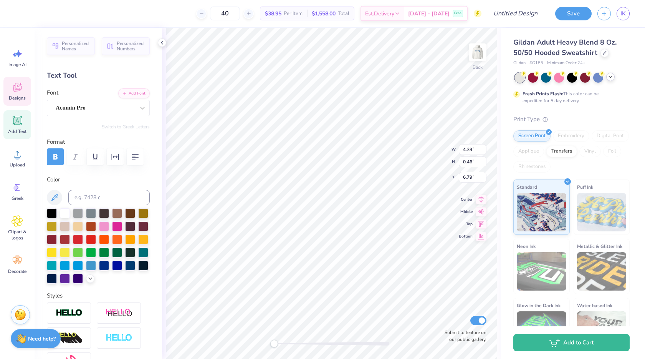
type input "3.43"
type input "2.78"
click at [125, 270] on div at bounding box center [130, 265] width 10 height 10
click at [476, 60] on div at bounding box center [477, 52] width 35 height 35
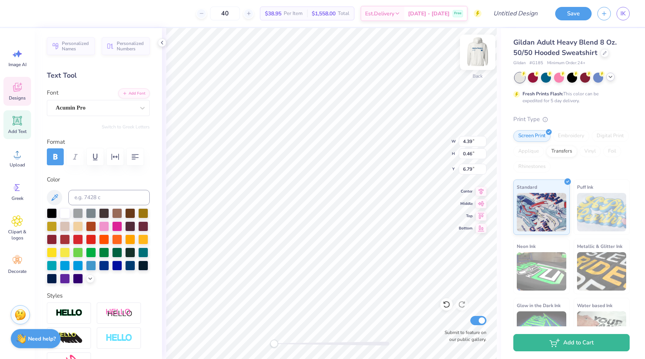
type input "4.46"
type input "0.47"
type input "9.02"
click at [25, 17] on div at bounding box center [20, 12] width 11 height 11
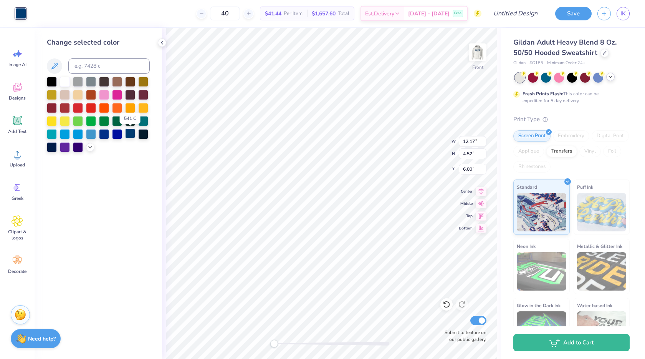
click at [133, 136] on div at bounding box center [130, 133] width 10 height 10
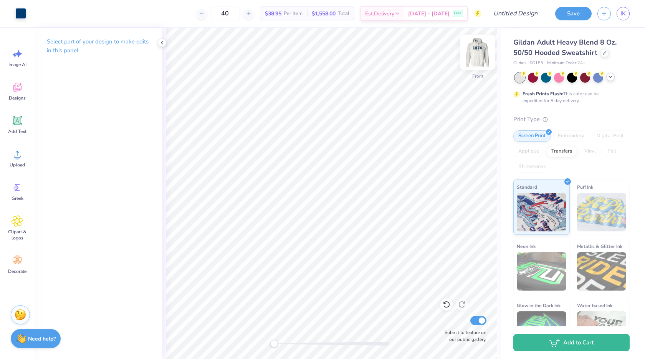
click at [474, 46] on img at bounding box center [478, 52] width 31 height 31
click at [484, 49] on img at bounding box center [478, 52] width 31 height 31
click at [472, 60] on img at bounding box center [478, 52] width 31 height 31
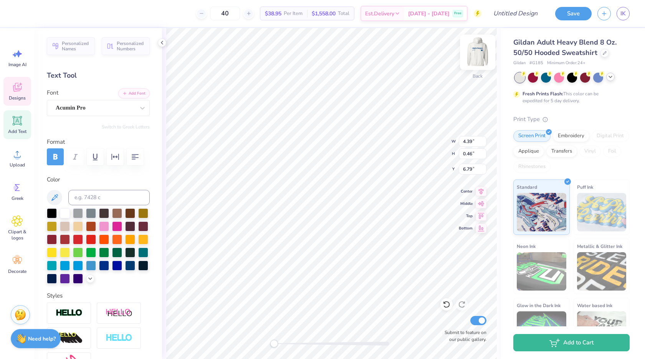
click at [476, 55] on img at bounding box center [478, 52] width 31 height 31
click at [479, 53] on img at bounding box center [478, 52] width 31 height 31
type input "11.99"
type input "1.97"
type input "3.84"
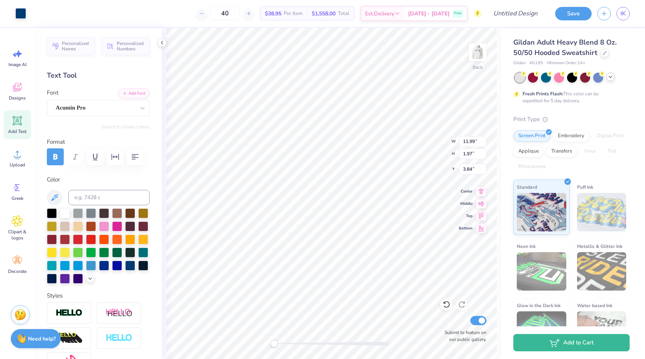
type input "6.73"
type input "1.11"
type input "4.71"
type input "3.70"
type input "0.61"
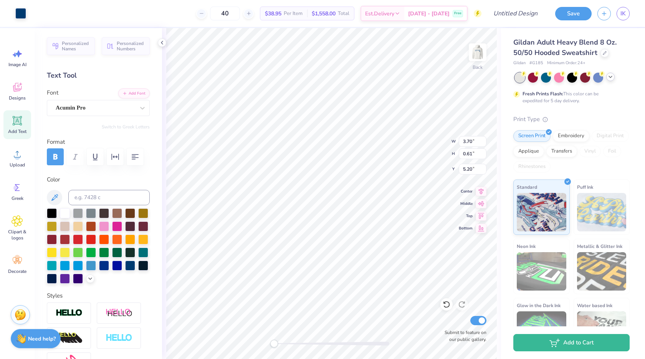
type input "6.64"
type input "4.52"
type input "0.74"
type input "6.51"
type input "10.00"
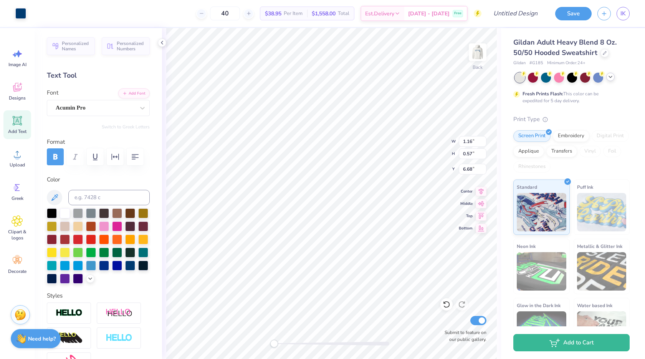
type input "3.43"
type input "2.78"
click at [35, 13] on div at bounding box center [34, 12] width 11 height 11
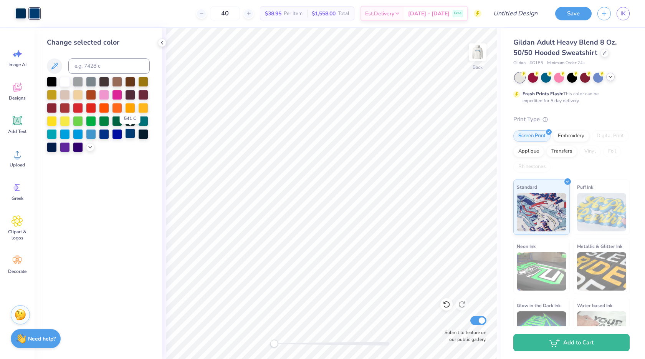
click at [129, 136] on div at bounding box center [130, 133] width 10 height 10
click at [129, 134] on div at bounding box center [130, 133] width 10 height 10
click at [19, 12] on div at bounding box center [20, 12] width 11 height 11
click at [130, 136] on div at bounding box center [130, 133] width 10 height 10
click at [22, 14] on div at bounding box center [20, 12] width 11 height 11
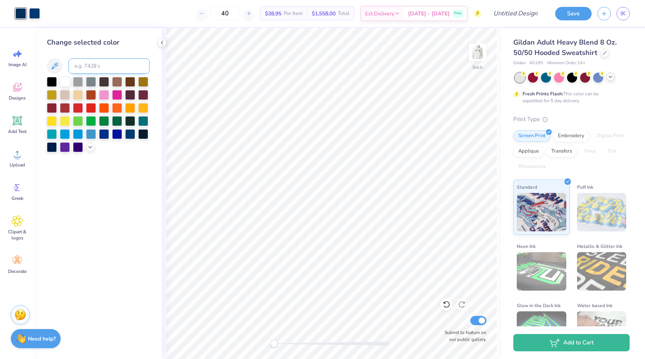
click at [119, 67] on input at bounding box center [108, 65] width 81 height 15
click at [103, 57] on div "Change selected color" at bounding box center [98, 94] width 103 height 115
click at [101, 69] on input at bounding box center [108, 65] width 81 height 15
type input "540"
click at [32, 13] on div at bounding box center [34, 12] width 11 height 11
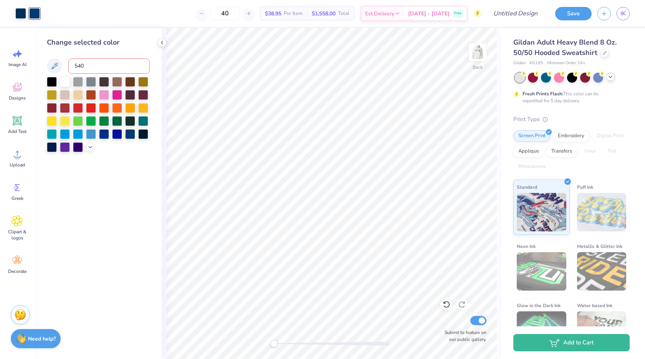
click at [100, 66] on input "540" at bounding box center [108, 65] width 81 height 15
click at [472, 58] on img at bounding box center [478, 52] width 31 height 31
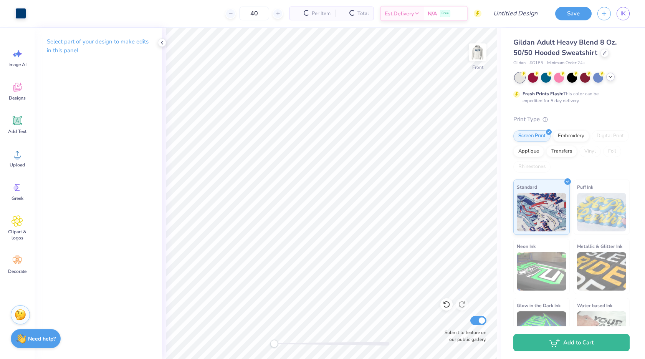
click at [483, 58] on img at bounding box center [477, 52] width 15 height 15
click at [480, 60] on img at bounding box center [478, 52] width 31 height 31
click at [475, 56] on img at bounding box center [478, 52] width 31 height 31
click at [24, 16] on div at bounding box center [20, 12] width 11 height 11
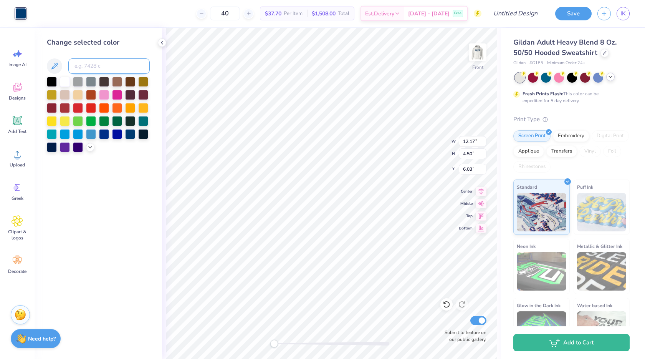
click at [103, 69] on input at bounding box center [108, 65] width 81 height 15
type input "540"
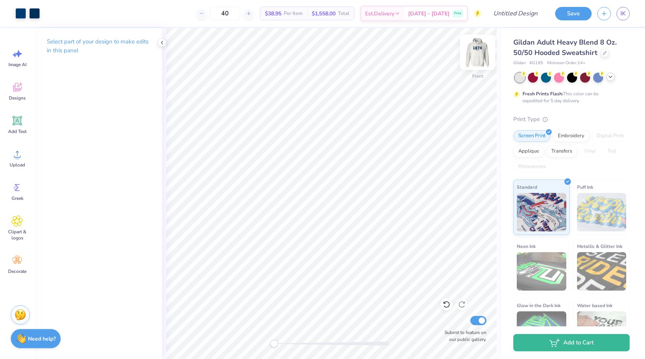
click at [481, 63] on img at bounding box center [478, 52] width 31 height 31
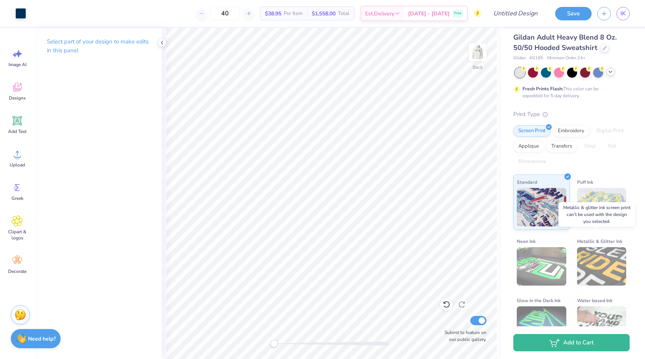
scroll to position [27, 0]
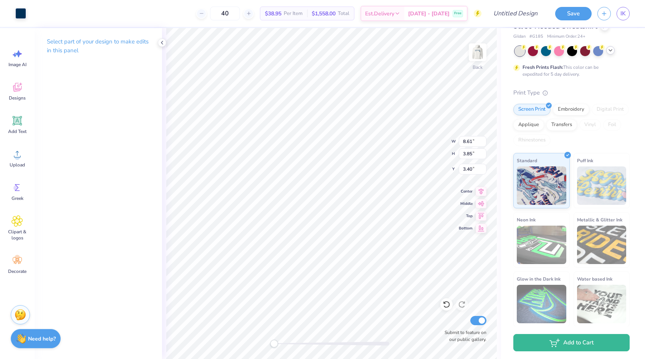
type input "8.61"
type input "3.85"
type input "3.40"
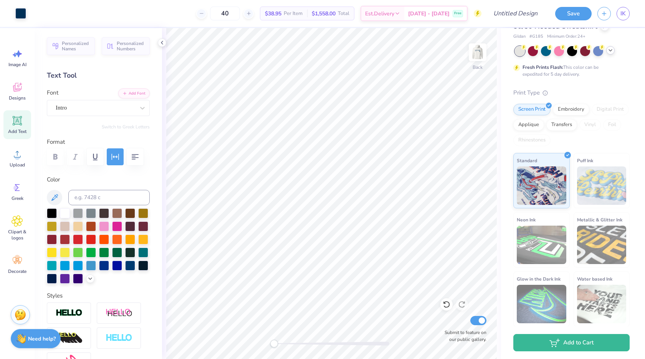
scroll to position [0, 0]
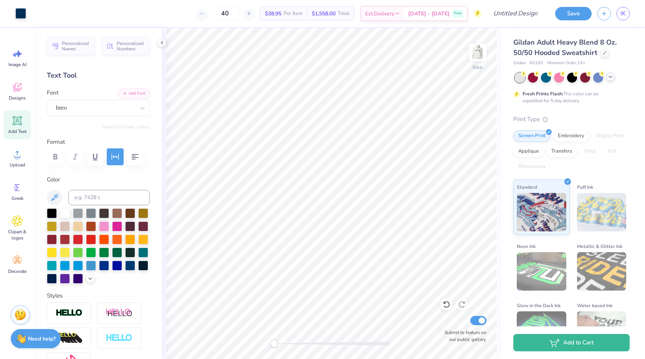
click at [580, 157] on div "Vinyl" at bounding box center [591, 152] width 22 height 12
click at [561, 157] on div "Screen Print Embroidery Digital Print Applique Transfers Vinyl Foil Rhinestones" at bounding box center [572, 151] width 116 height 42
click at [544, 155] on div "Applique" at bounding box center [529, 150] width 31 height 12
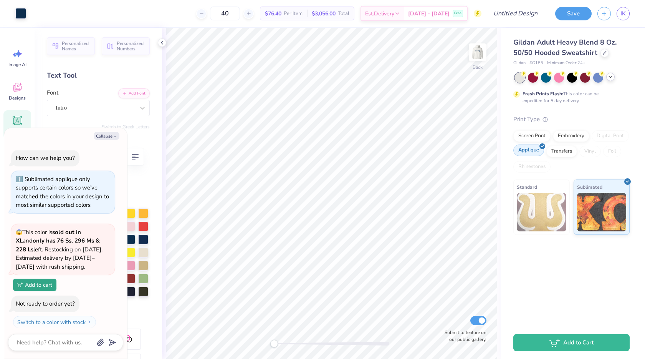
scroll to position [307, 0]
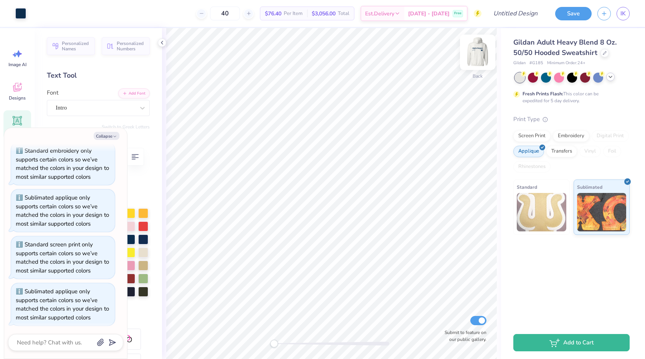
click at [478, 51] on img at bounding box center [478, 52] width 31 height 31
click at [480, 59] on img at bounding box center [478, 52] width 31 height 31
click at [480, 59] on img at bounding box center [477, 52] width 15 height 15
click at [486, 51] on div at bounding box center [477, 52] width 35 height 35
type textarea "x"
